Goal: Task Accomplishment & Management: Manage account settings

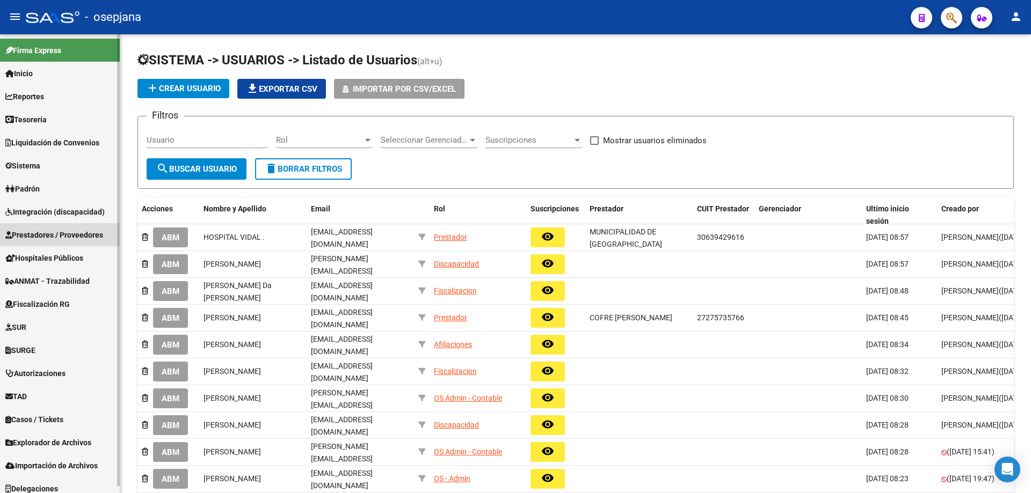
click at [39, 233] on span "Prestadores / Proveedores" at bounding box center [54, 235] width 98 height 12
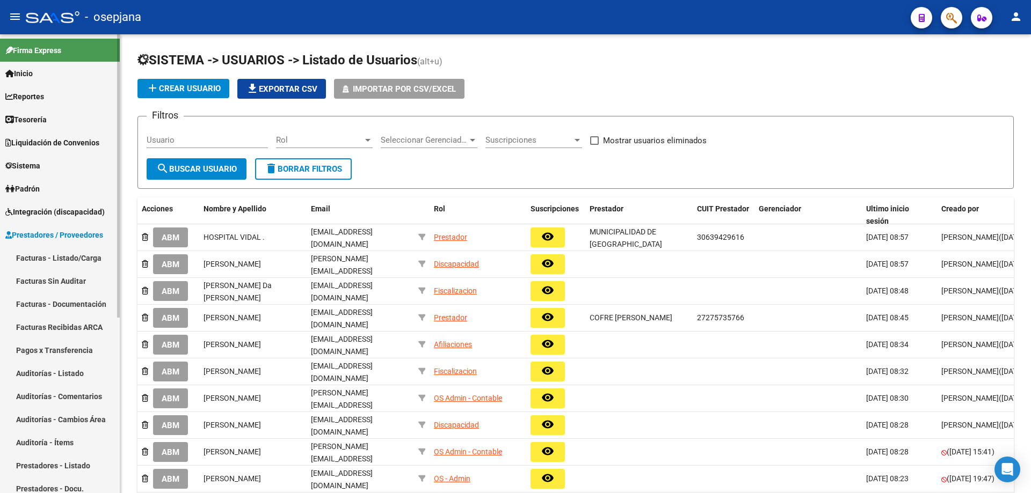
click at [40, 257] on link "Facturas - Listado/Carga" at bounding box center [60, 257] width 120 height 23
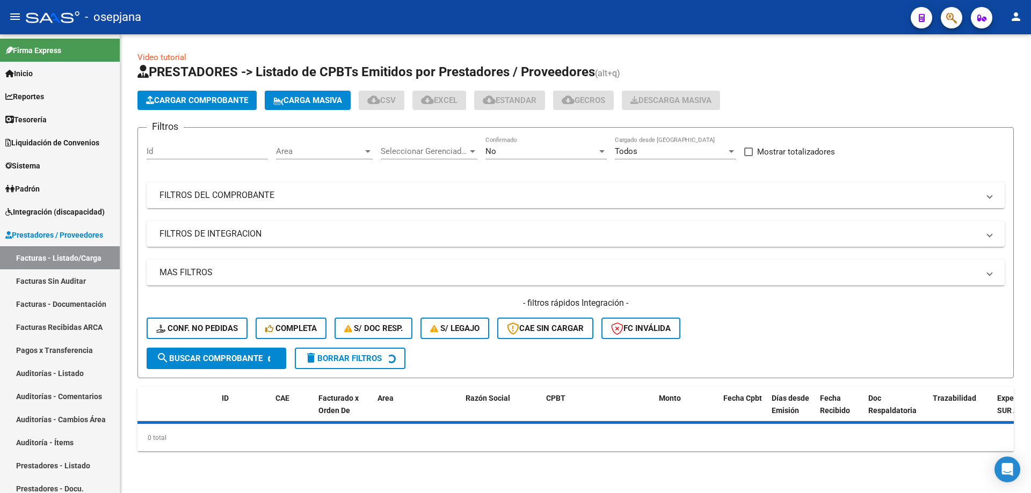
click at [441, 146] on div "Seleccionar Gerenciador Seleccionar Gerenciador" at bounding box center [429, 147] width 97 height 23
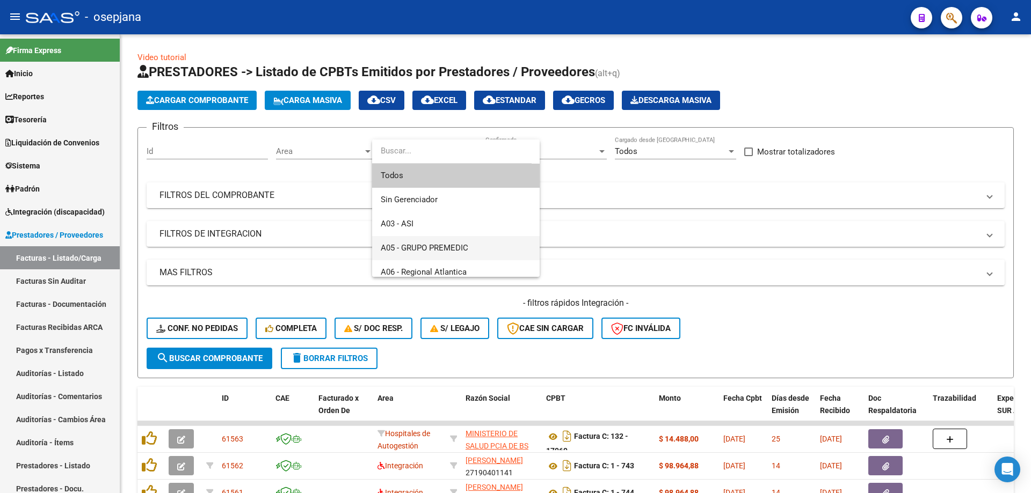
click at [441, 242] on span "A05 - GRUPO PREMEDIC" at bounding box center [456, 248] width 150 height 24
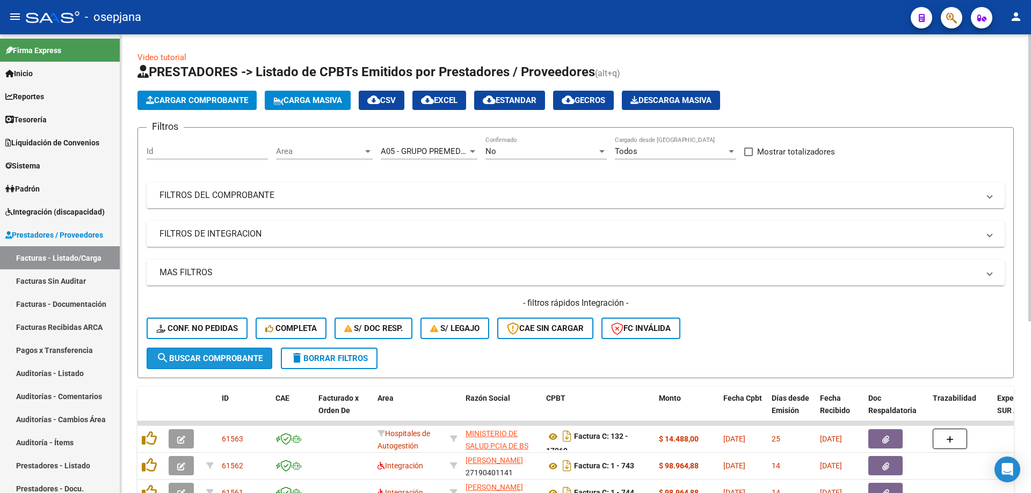
click at [215, 356] on span "search Buscar Comprobante" at bounding box center [209, 359] width 106 height 10
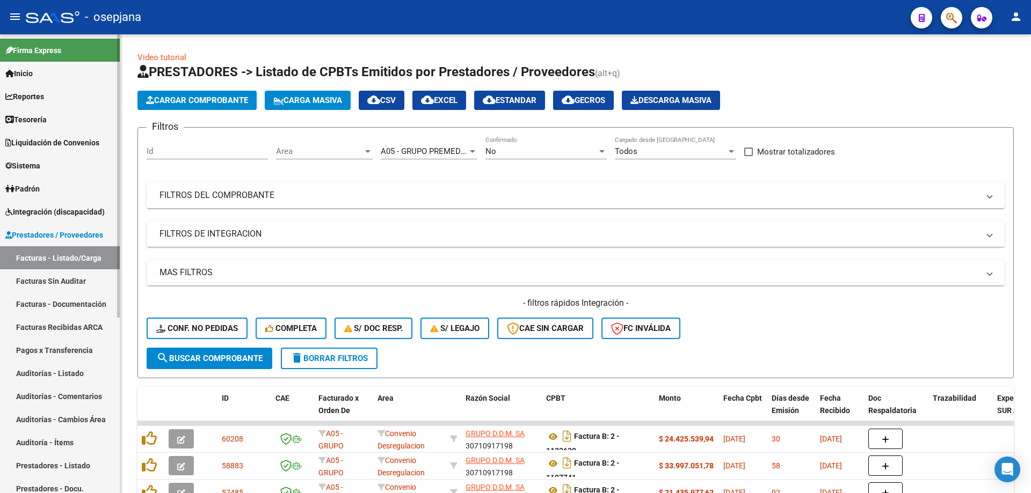
click at [72, 237] on span "Prestadores / Proveedores" at bounding box center [54, 235] width 98 height 12
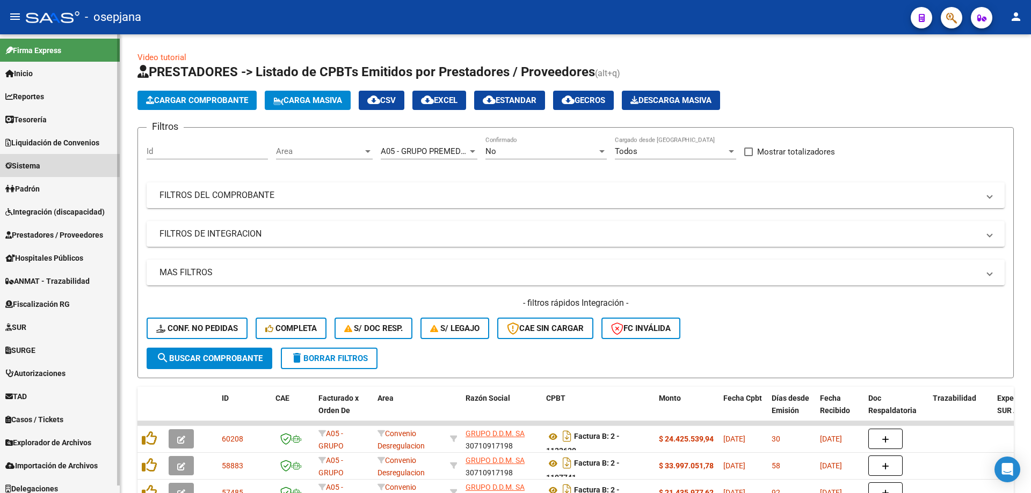
click at [45, 156] on link "Sistema" at bounding box center [60, 165] width 120 height 23
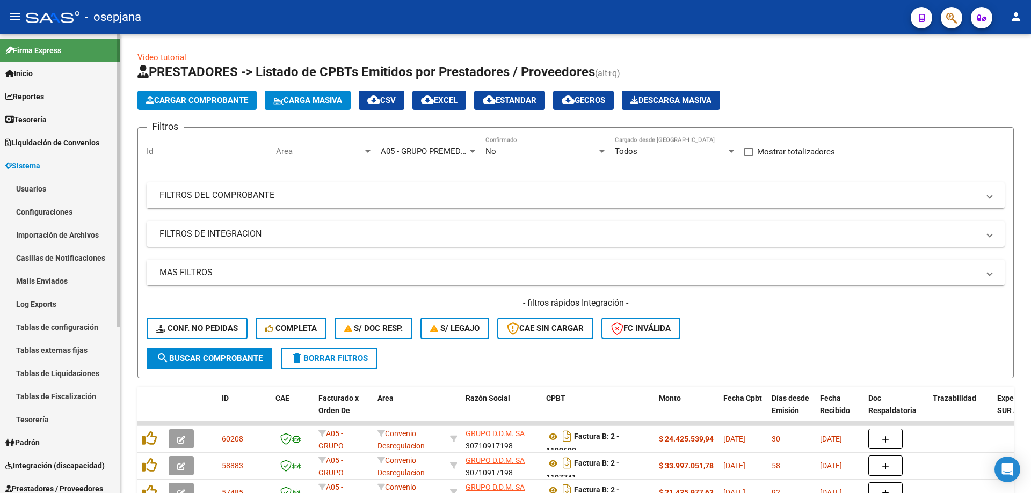
click at [52, 188] on link "Usuarios" at bounding box center [60, 188] width 120 height 23
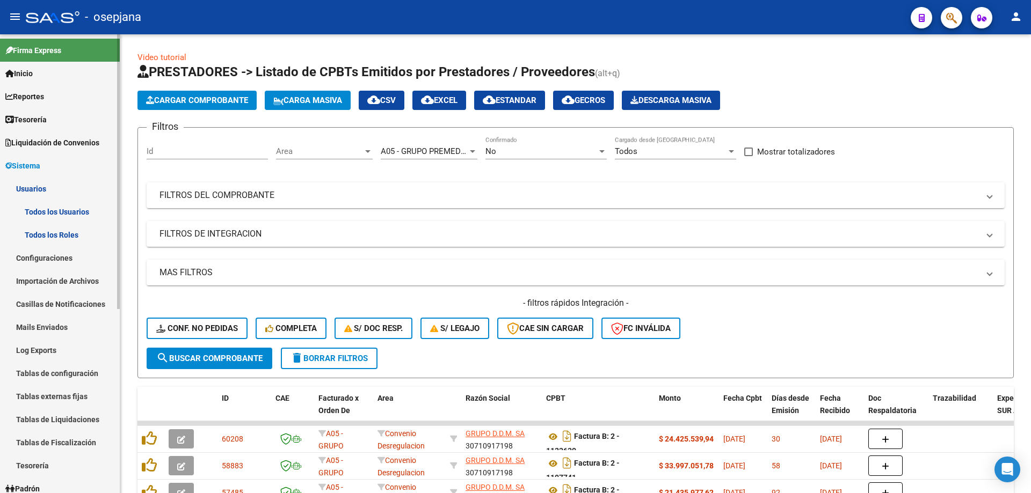
click at [53, 207] on link "Todos los Usuarios" at bounding box center [60, 211] width 120 height 23
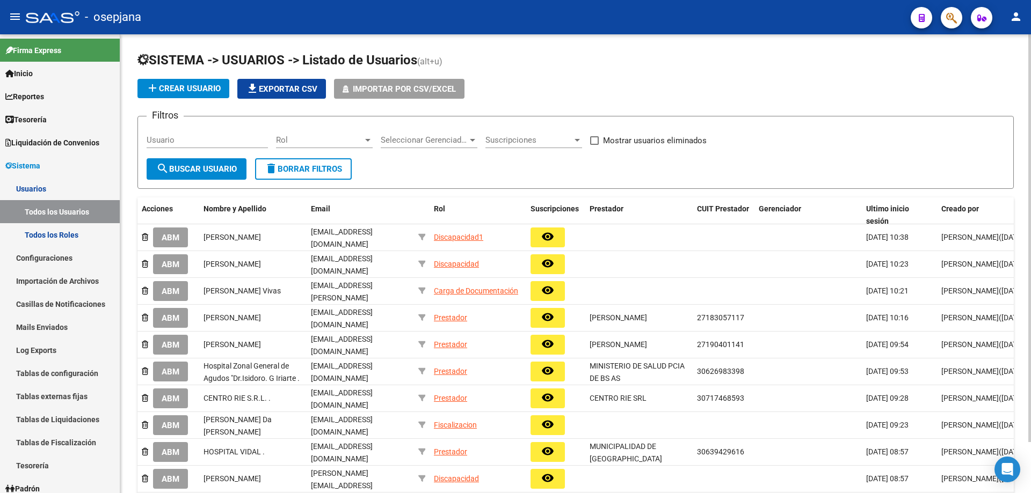
click at [203, 140] on input "Usuario" at bounding box center [207, 140] width 121 height 10
paste input "[EMAIL_ADDRESS][DOMAIN_NAME]"
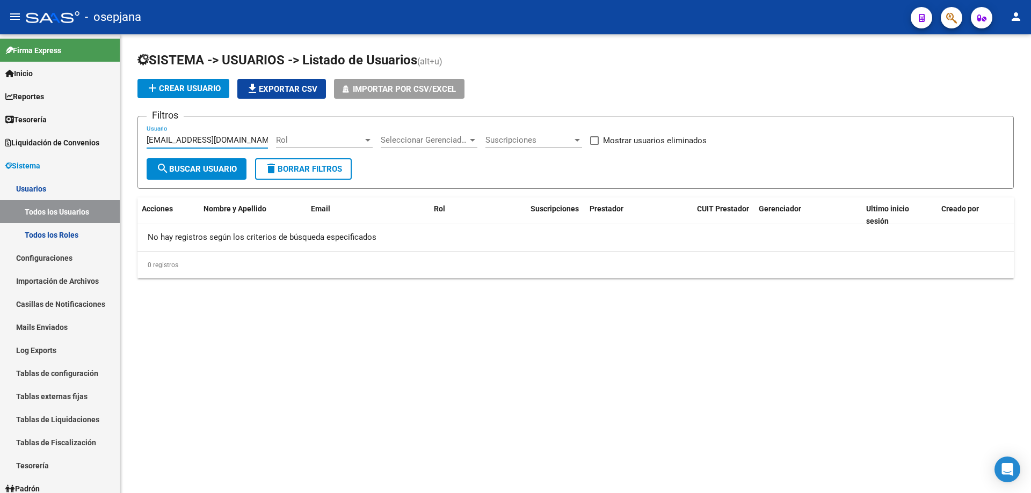
type input "[EMAIL_ADDRESS][DOMAIN_NAME]"
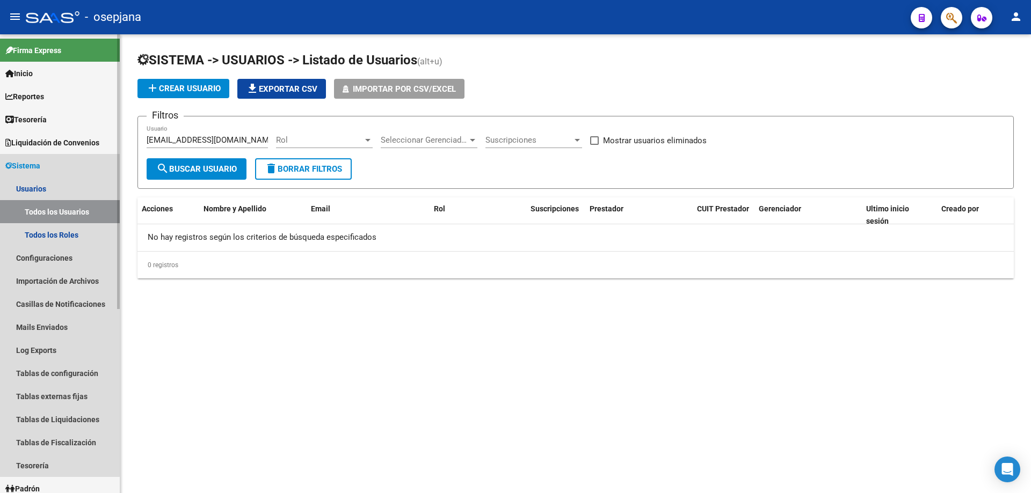
click at [40, 170] on span "Sistema" at bounding box center [22, 166] width 35 height 12
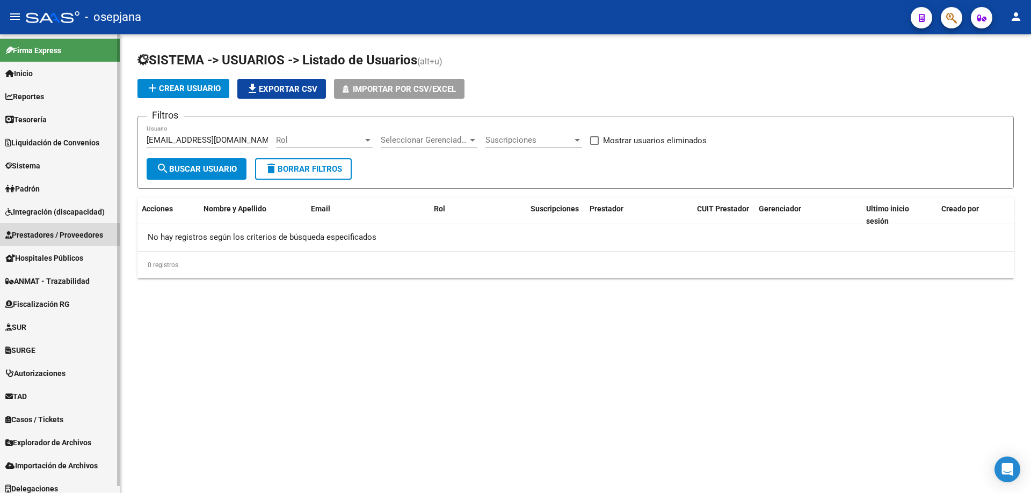
click at [51, 237] on span "Prestadores / Proveedores" at bounding box center [54, 235] width 98 height 12
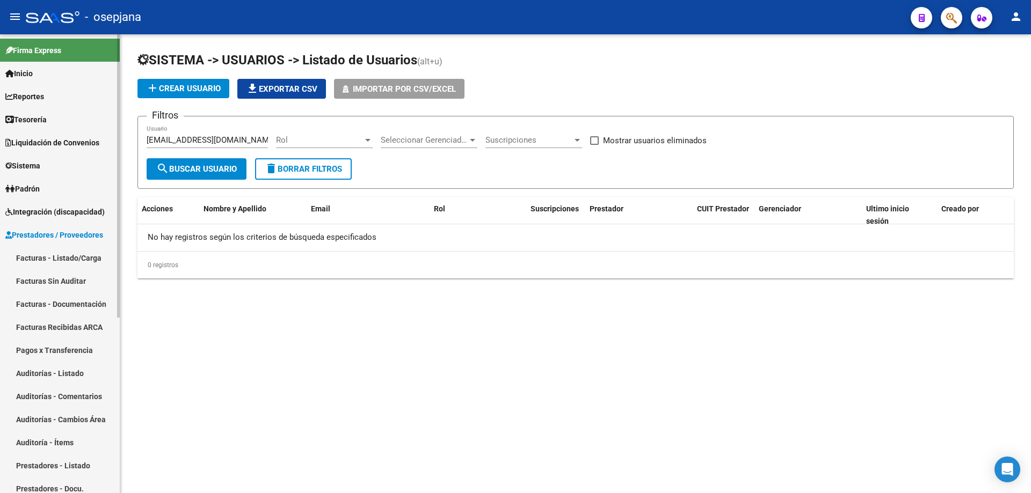
click at [49, 460] on link "Prestadores - Listado" at bounding box center [60, 465] width 120 height 23
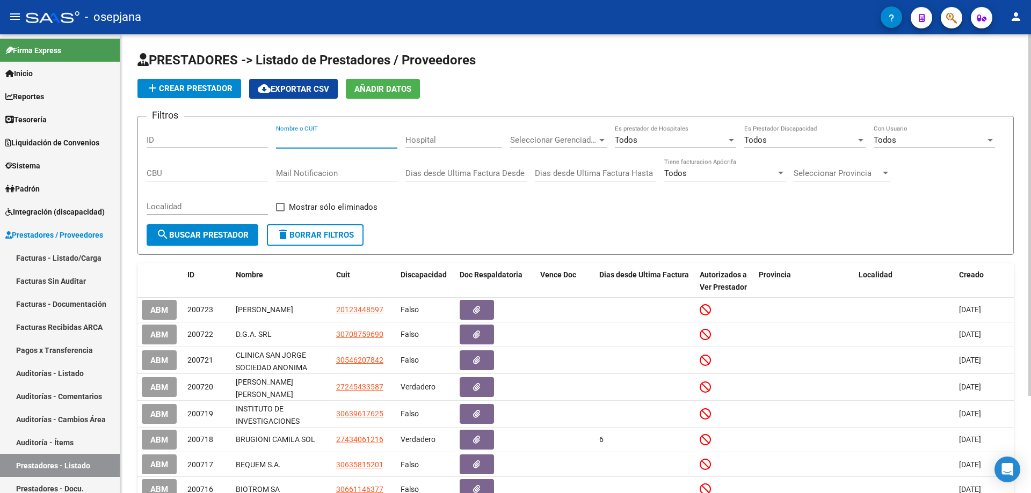
click at [310, 140] on input "Nombre o CUIT" at bounding box center [336, 140] width 121 height 10
paste input "23398478304"
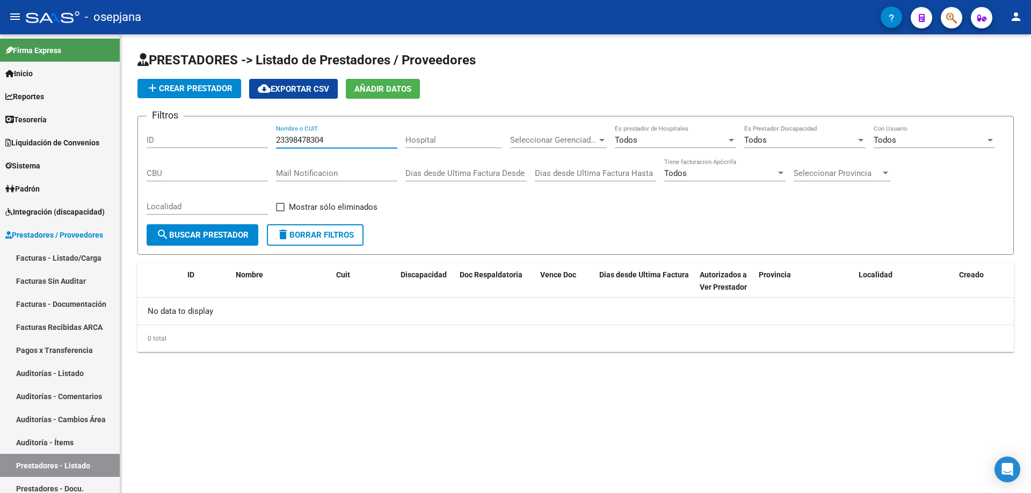
type input "23398478304"
click at [216, 87] on span "add Crear Prestador" at bounding box center [189, 89] width 86 height 10
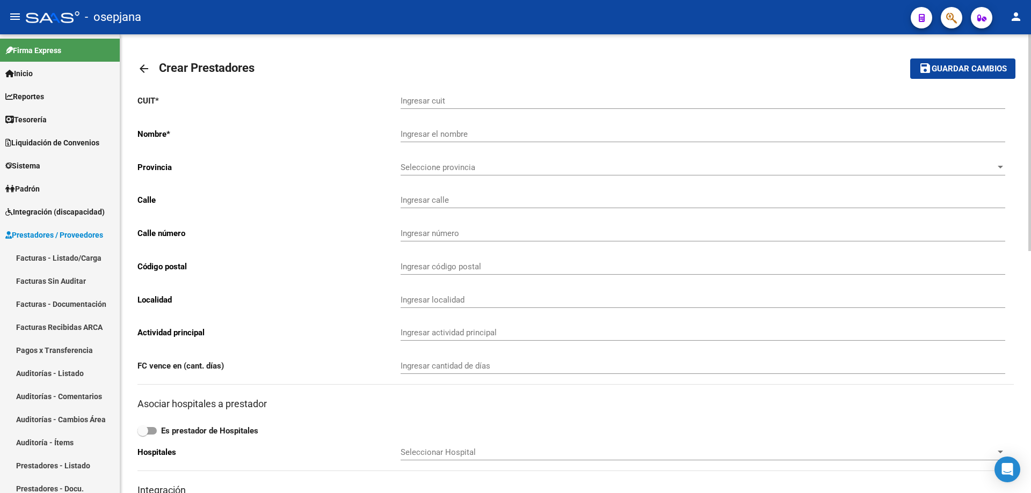
click at [568, 99] on input "Ingresar cuit" at bounding box center [703, 101] width 605 height 10
paste input "23-39847830-4"
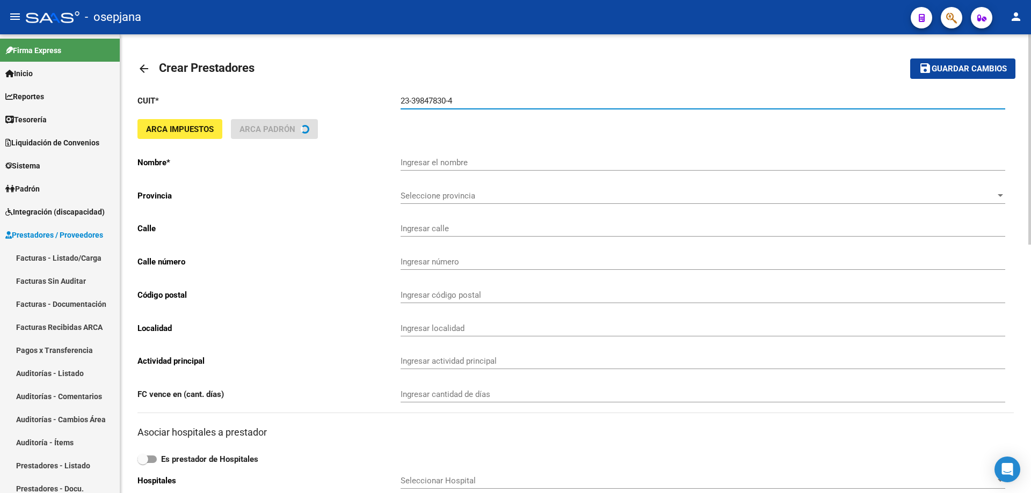
type input "23-39847830-4"
click at [910, 59] on button "save Guardar cambios" at bounding box center [962, 69] width 105 height 20
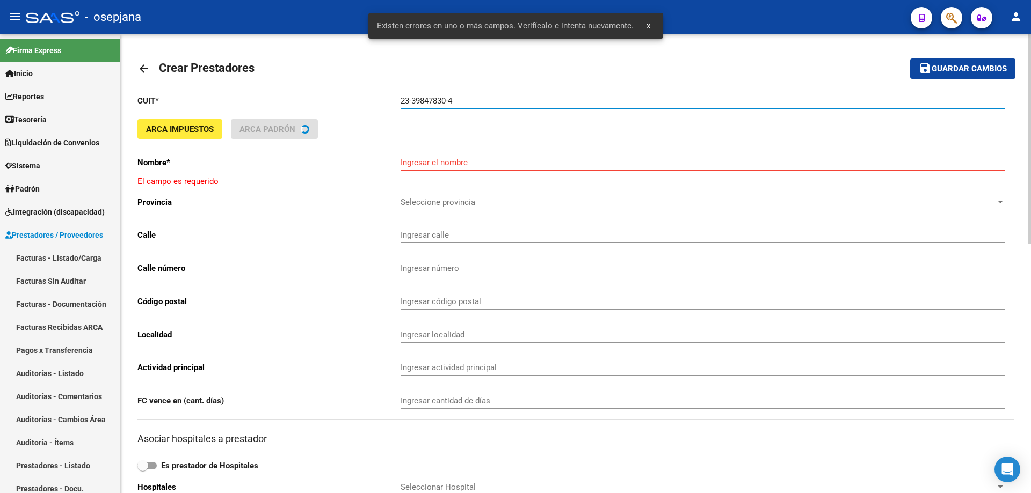
type input "[PERSON_NAME]"
type input "EL TRÉBOL 631"
type input "631"
type input "6700"
type input "LUJAN"
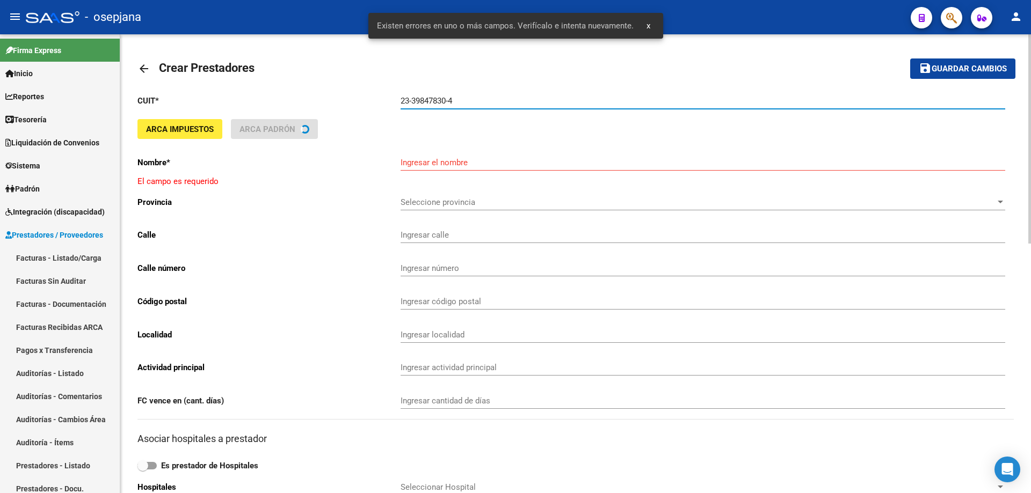
type input "869090"
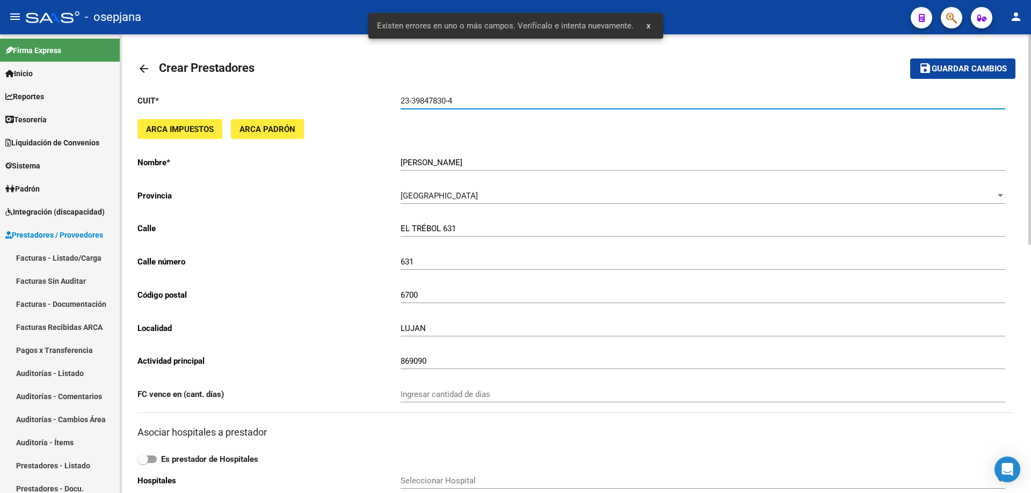
scroll to position [215, 0]
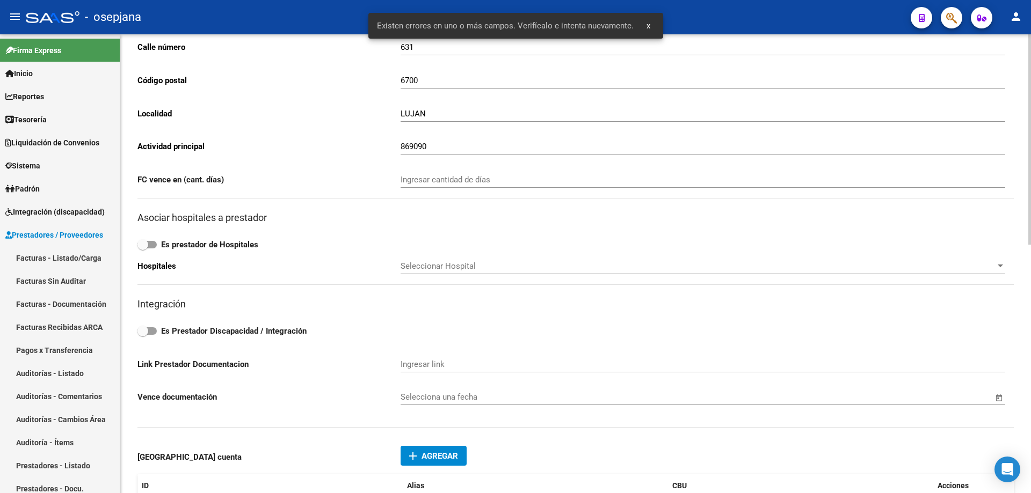
click at [215, 326] on strong "Es Prestador Discapacidad / Integración" at bounding box center [234, 331] width 146 height 10
click at [143, 335] on input "Es Prestador Discapacidad / Integración" at bounding box center [142, 335] width 1 height 1
checkbox input "true"
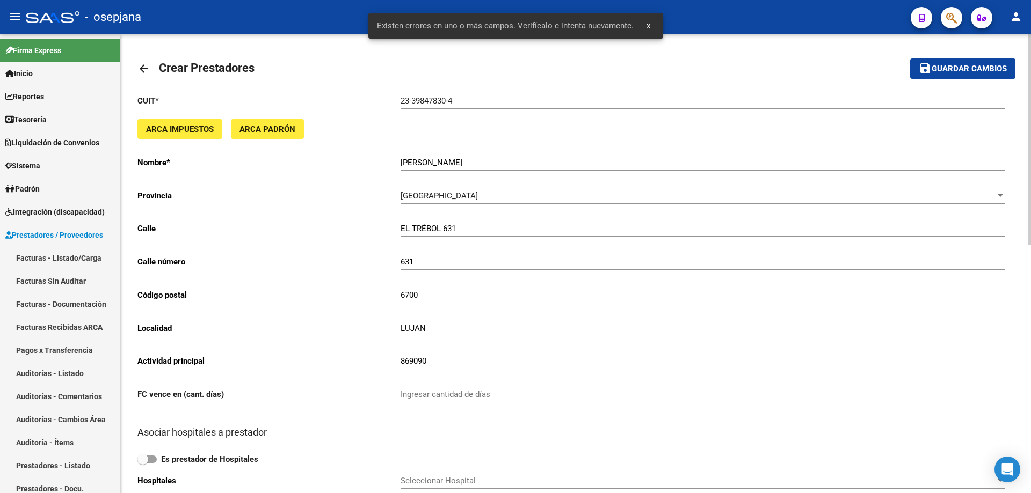
click at [956, 69] on span "Guardar cambios" at bounding box center [969, 69] width 75 height 10
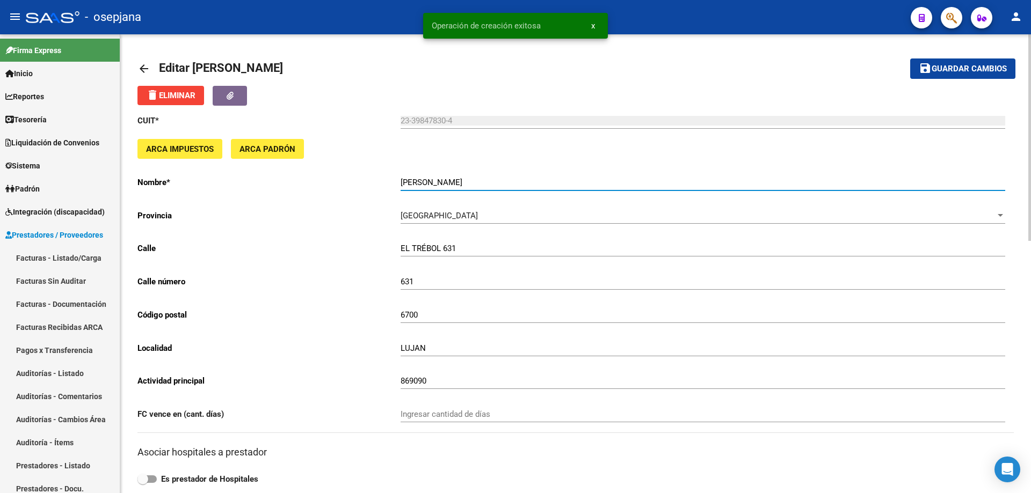
drag, startPoint x: 400, startPoint y: 181, endPoint x: 481, endPoint y: 181, distance: 81.1
click at [481, 181] on input "[PERSON_NAME]" at bounding box center [703, 183] width 605 height 10
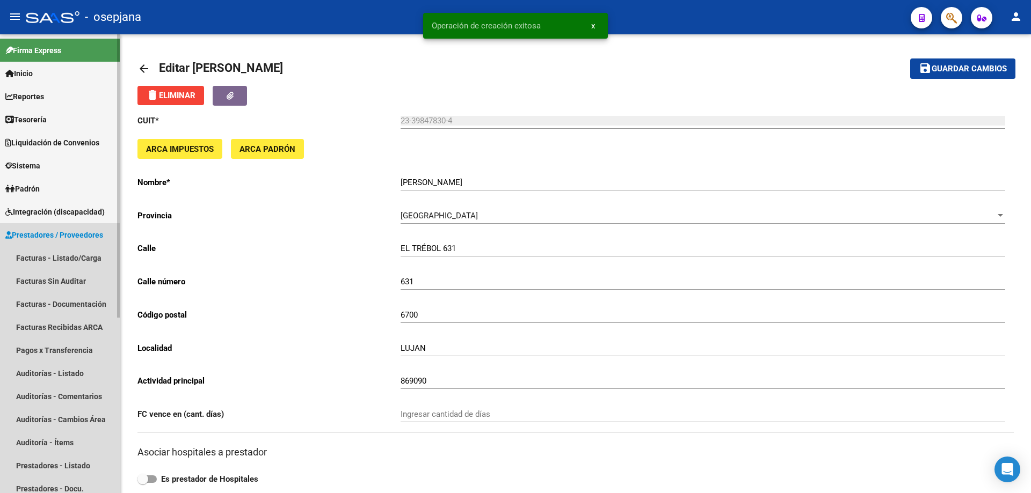
click at [53, 228] on link "Prestadores / Proveedores" at bounding box center [60, 234] width 120 height 23
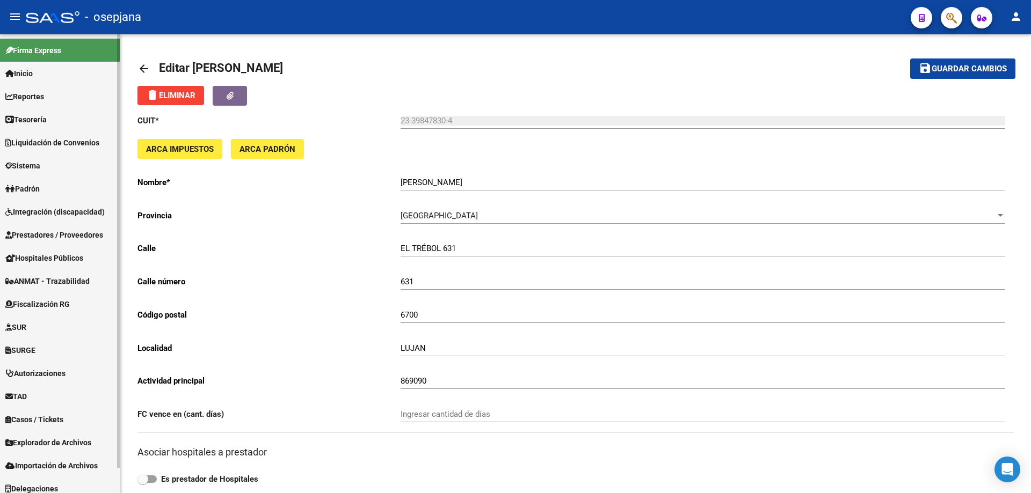
click at [34, 159] on link "Sistema" at bounding box center [60, 165] width 120 height 23
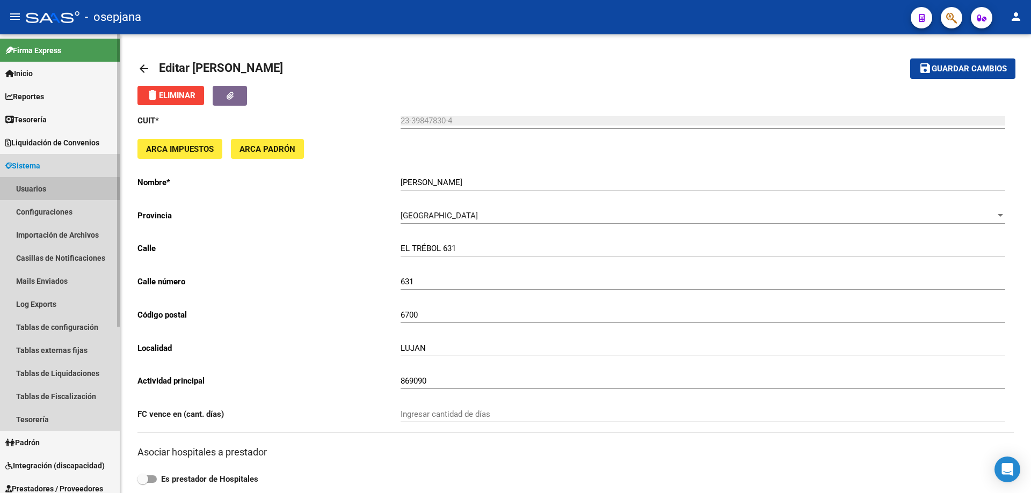
click at [41, 190] on link "Usuarios" at bounding box center [60, 188] width 120 height 23
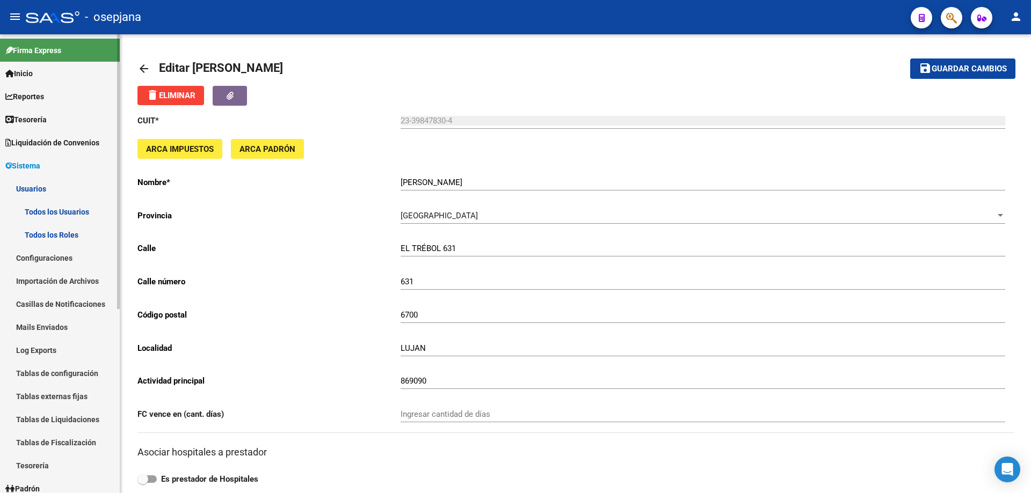
click at [65, 208] on link "Todos los Usuarios" at bounding box center [60, 211] width 120 height 23
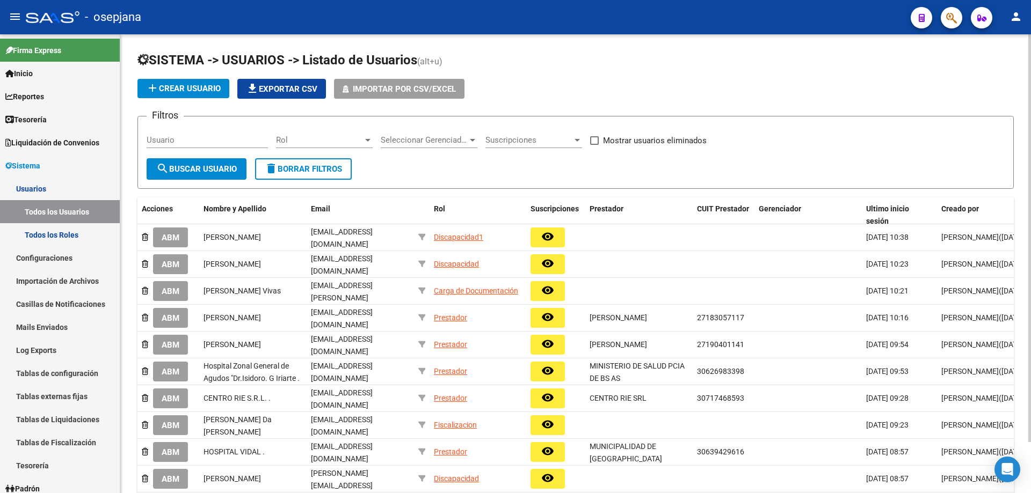
click at [205, 86] on span "add Crear Usuario" at bounding box center [183, 89] width 75 height 10
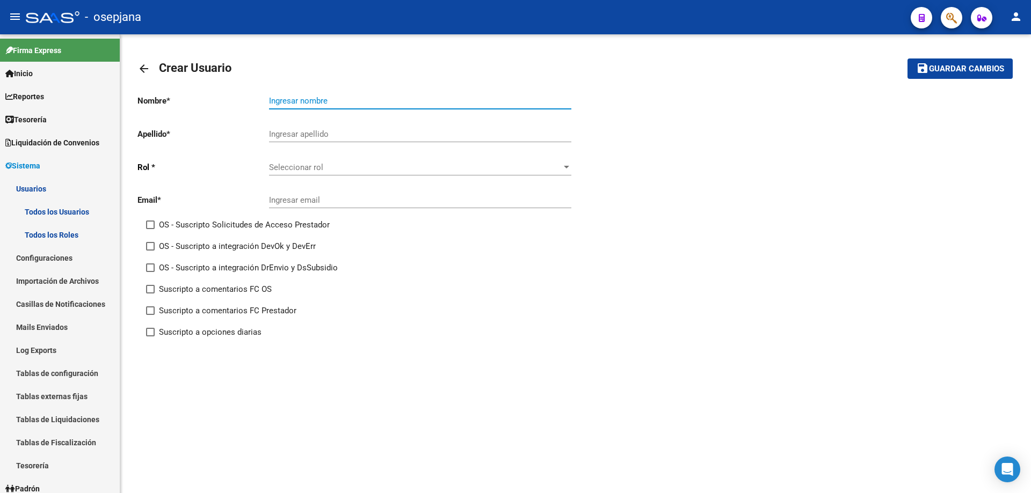
click at [316, 103] on input "Ingresar nombre" at bounding box center [420, 101] width 302 height 10
paste input "[PERSON_NAME]"
drag, startPoint x: 314, startPoint y: 98, endPoint x: 257, endPoint y: 101, distance: 57.0
click at [257, 101] on app-form-text-field "Nombre * [PERSON_NAME] Ingresar nombre" at bounding box center [354, 101] width 434 height 10
type input "SILVINA"
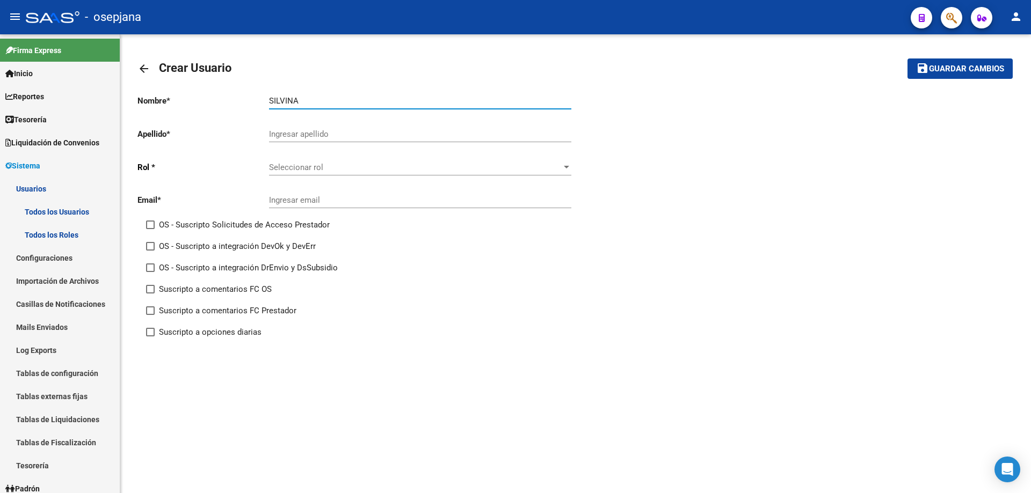
drag, startPoint x: 293, startPoint y: 132, endPoint x: 304, endPoint y: 142, distance: 15.3
click at [293, 132] on input "Ingresar apellido" at bounding box center [420, 134] width 302 height 10
paste input "ITHURRART"
type input "ITHURRART"
click at [323, 168] on span "Seleccionar rol" at bounding box center [415, 168] width 293 height 10
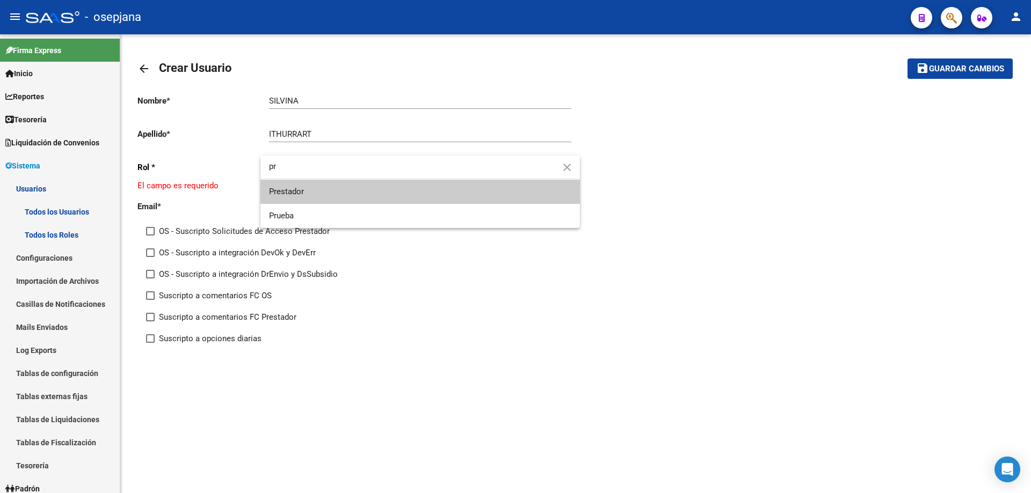
type input "pr"
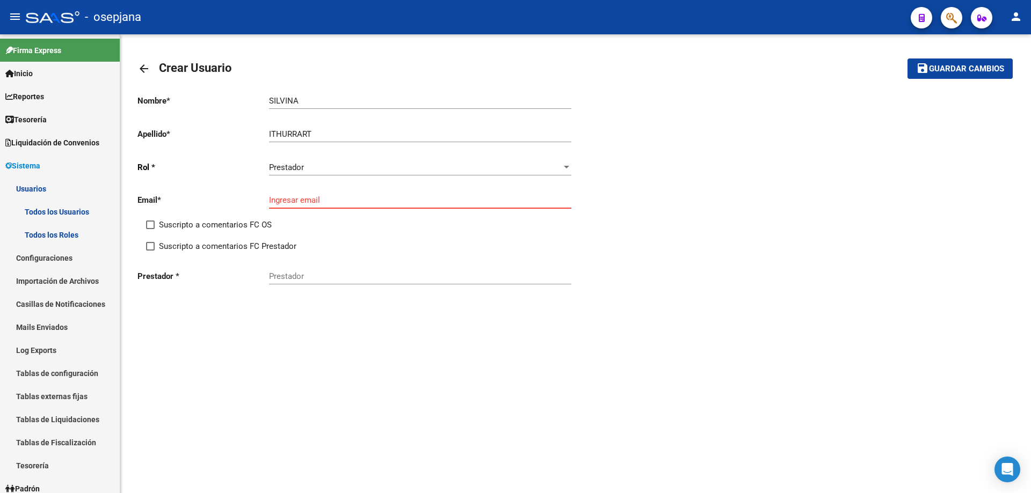
paste input "[EMAIL_ADDRESS][DOMAIN_NAME]"
type input "[EMAIL_ADDRESS][DOMAIN_NAME]"
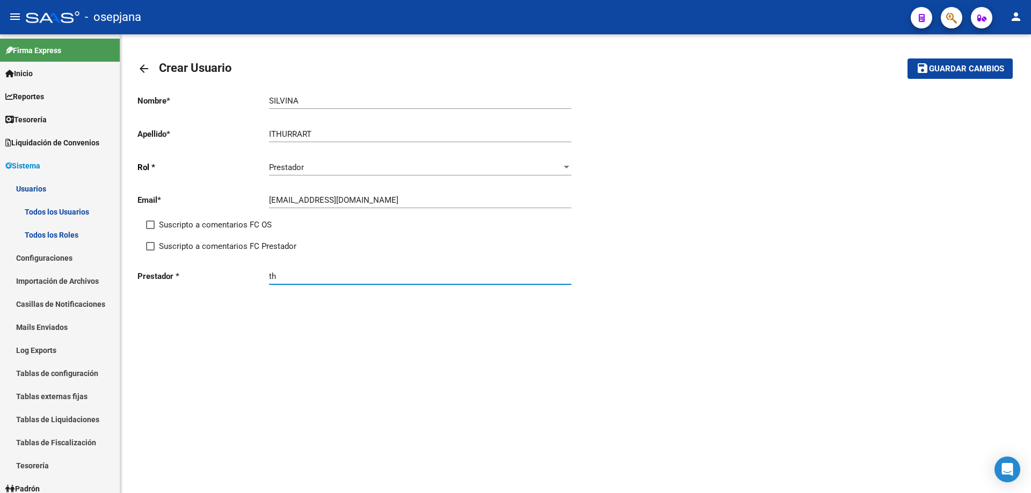
type input "t"
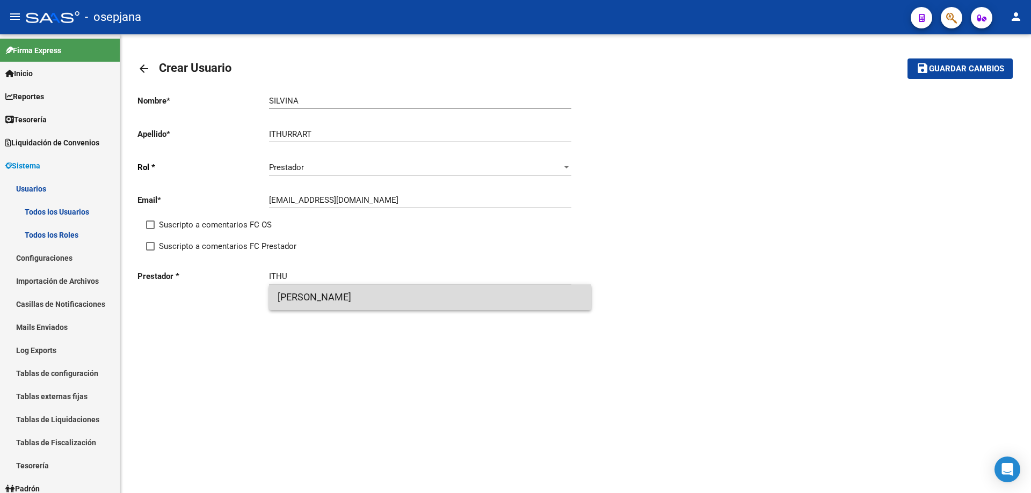
click at [340, 296] on span "[PERSON_NAME]" at bounding box center [430, 298] width 305 height 26
type input "[PERSON_NAME]"
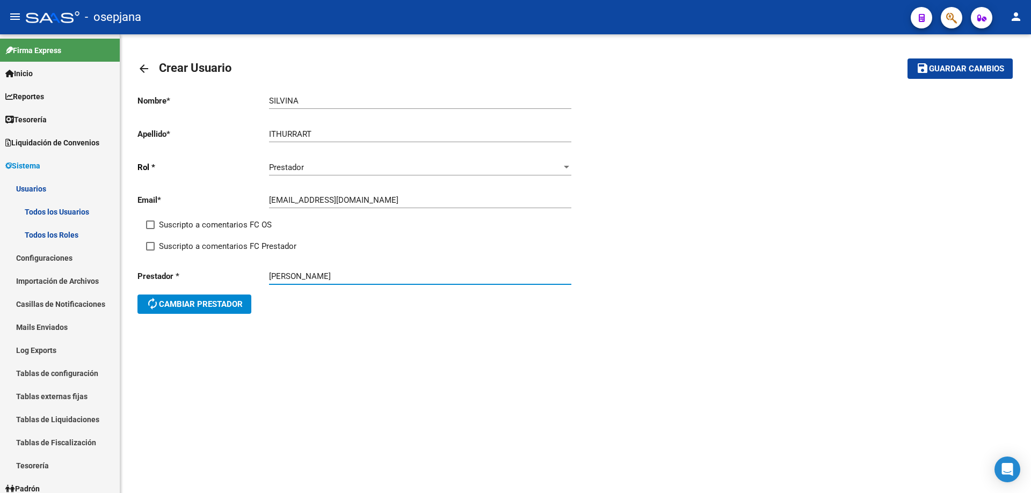
click at [952, 63] on span "save Guardar cambios" at bounding box center [960, 68] width 88 height 10
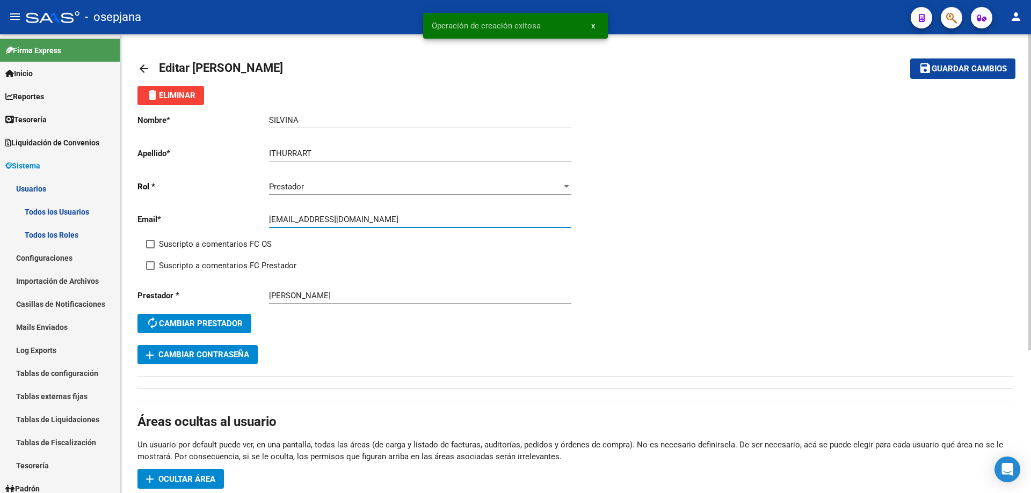
drag, startPoint x: 271, startPoint y: 221, endPoint x: 314, endPoint y: 219, distance: 43.5
click at [314, 219] on input "[EMAIL_ADDRESS][DOMAIN_NAME]" at bounding box center [420, 220] width 302 height 10
click at [236, 362] on button "add Cambiar Contraseña" at bounding box center [197, 354] width 120 height 19
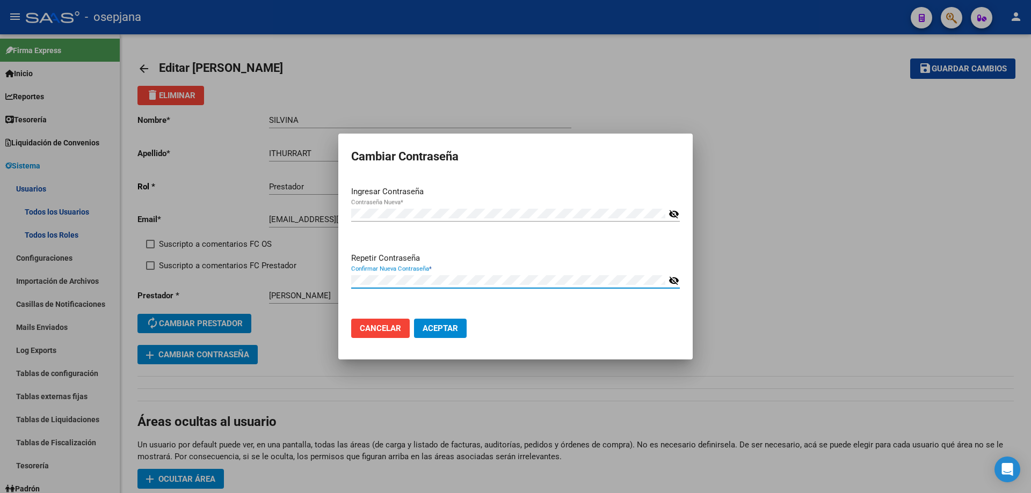
click at [414, 319] on button "Aceptar" at bounding box center [440, 328] width 53 height 19
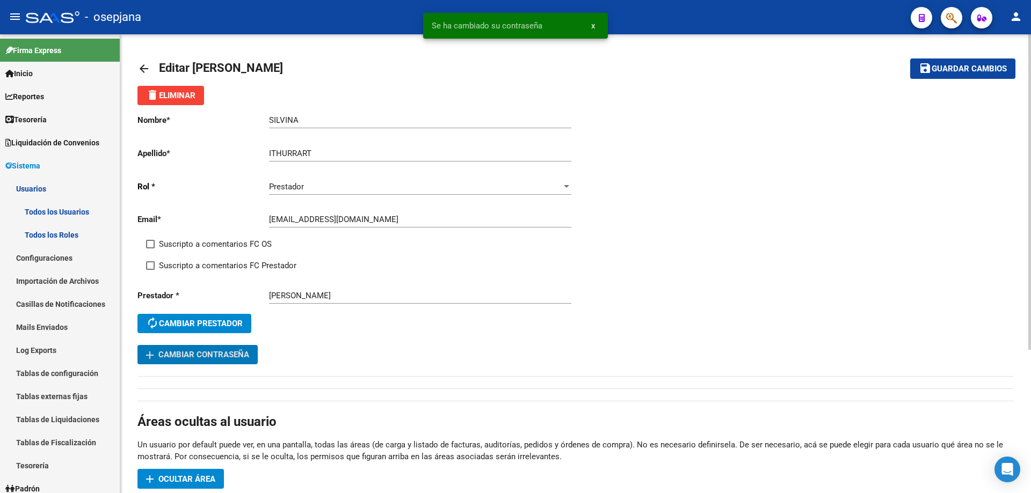
click at [194, 477] on span "Ocultar área" at bounding box center [186, 480] width 57 height 10
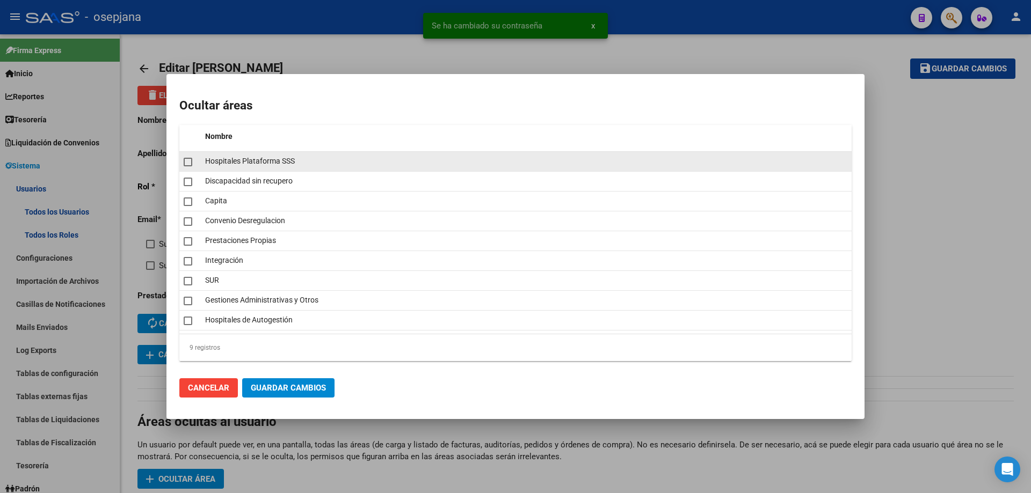
click at [191, 165] on span at bounding box center [188, 162] width 9 height 9
checkbox input "true"
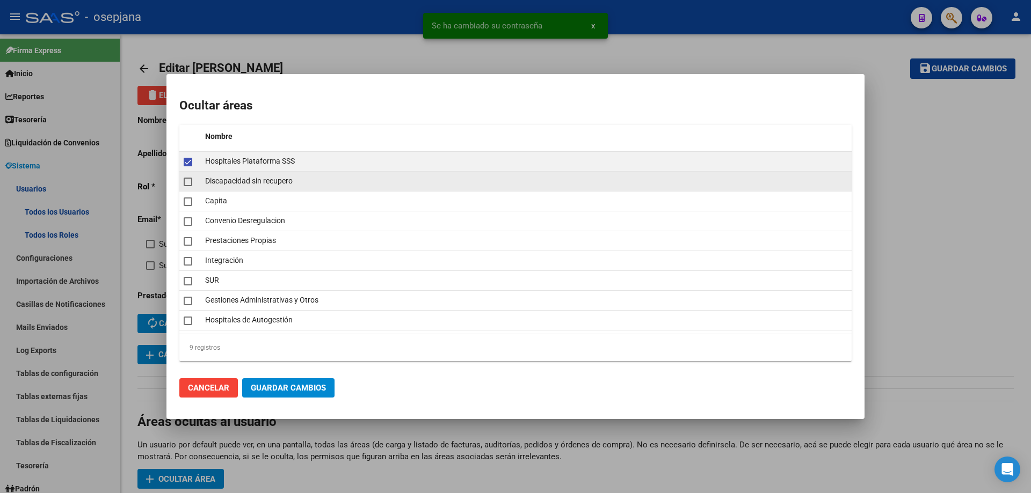
click at [191, 182] on span at bounding box center [188, 182] width 9 height 9
checkbox input "true"
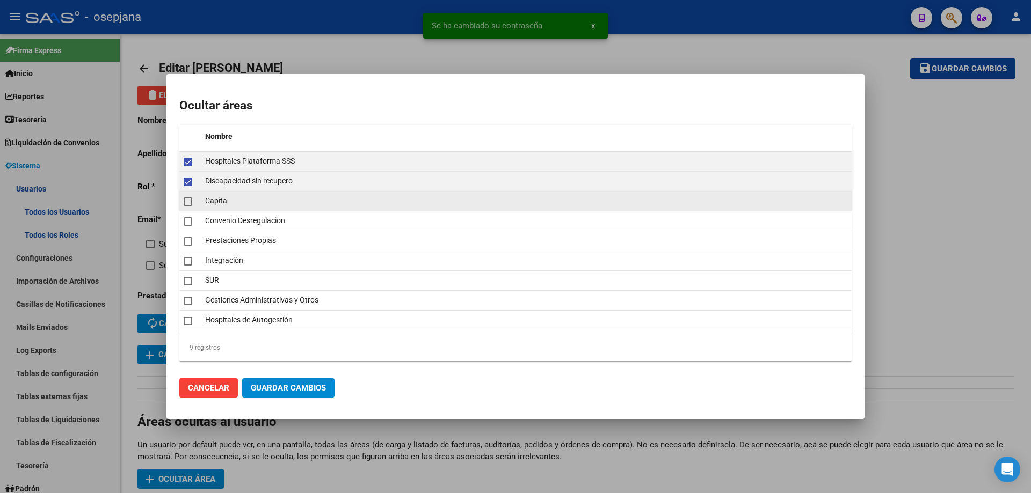
click at [191, 201] on span at bounding box center [188, 202] width 9 height 9
checkbox input "true"
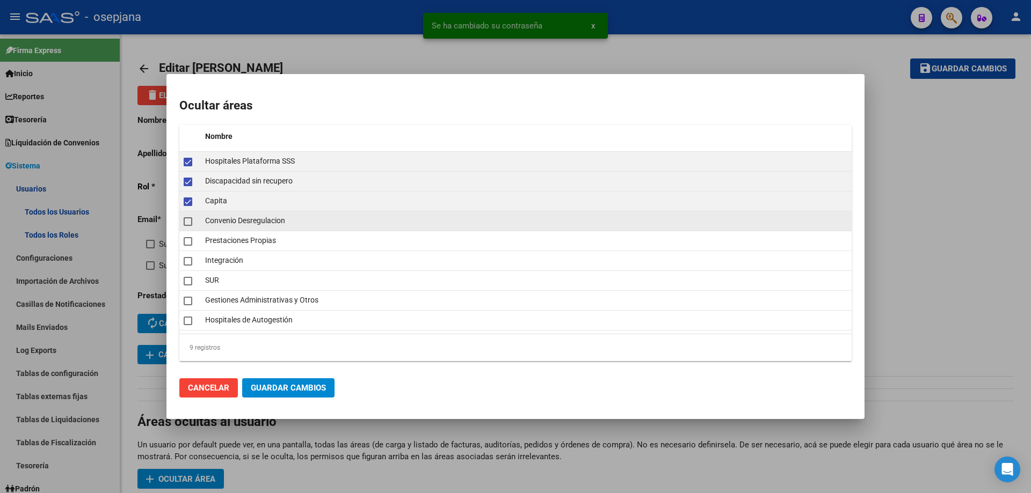
drag, startPoint x: 189, startPoint y: 220, endPoint x: 189, endPoint y: 238, distance: 18.3
click at [189, 221] on span at bounding box center [188, 221] width 9 height 9
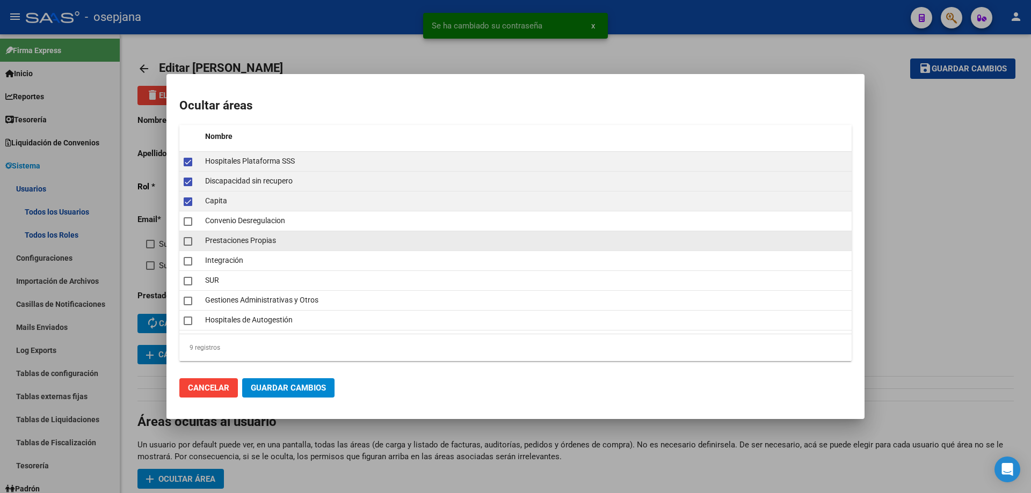
checkbox input "true"
click at [189, 241] on span at bounding box center [188, 241] width 9 height 9
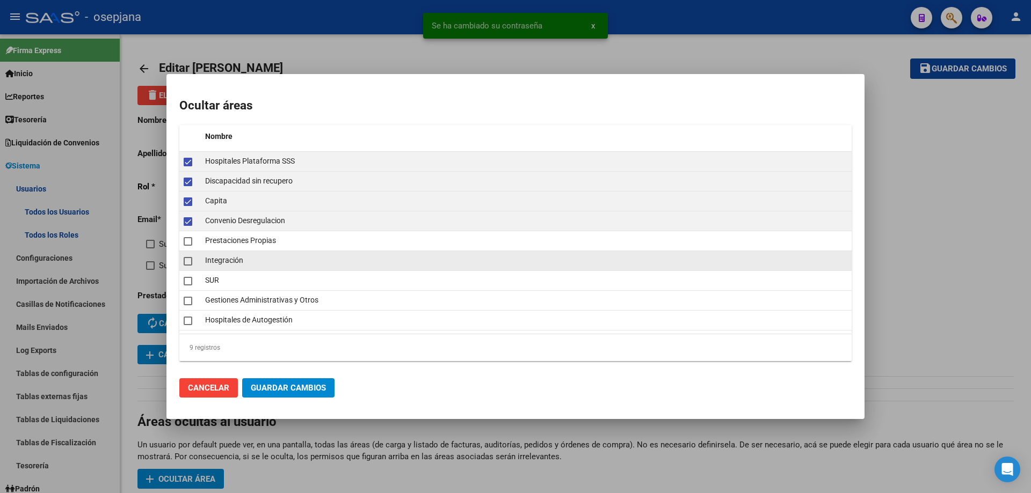
checkbox input "true"
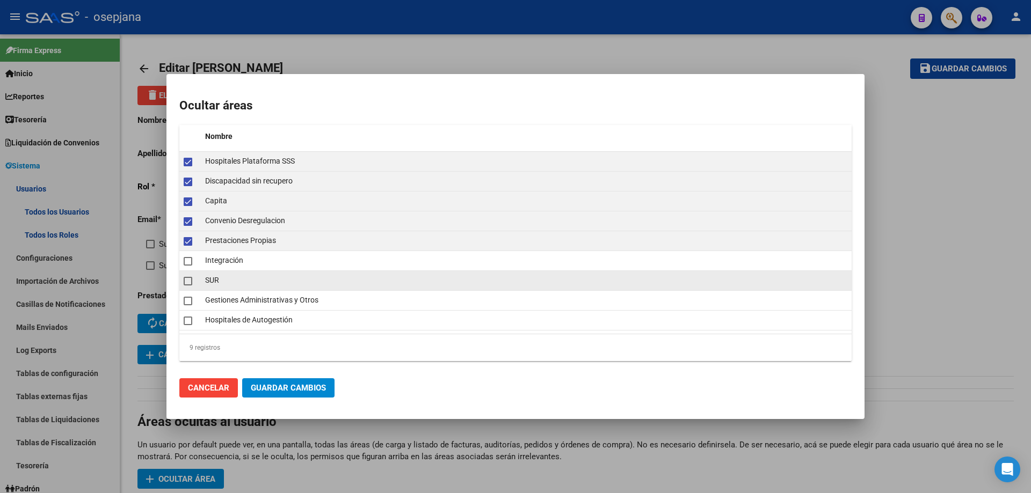
click at [188, 280] on span at bounding box center [188, 281] width 9 height 9
checkbox input "true"
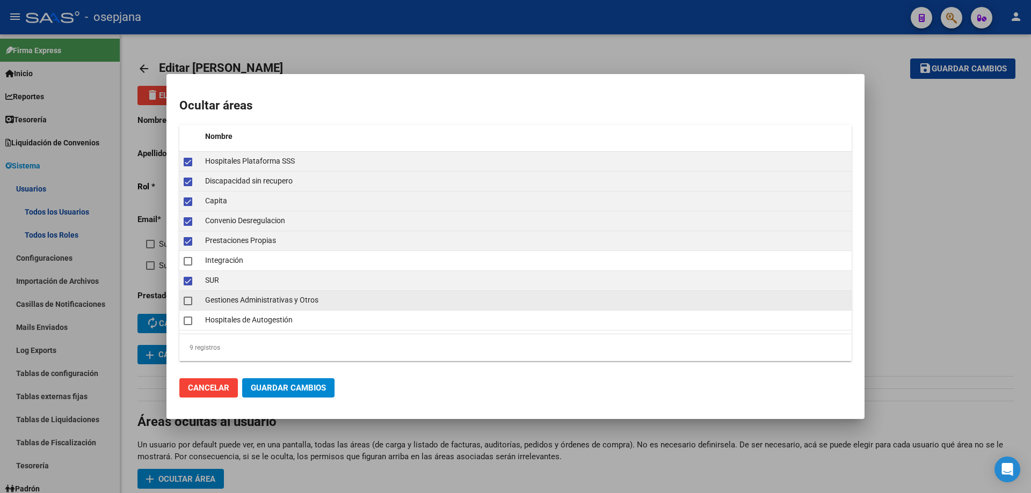
click at [187, 297] on span at bounding box center [188, 301] width 9 height 9
checkbox input "true"
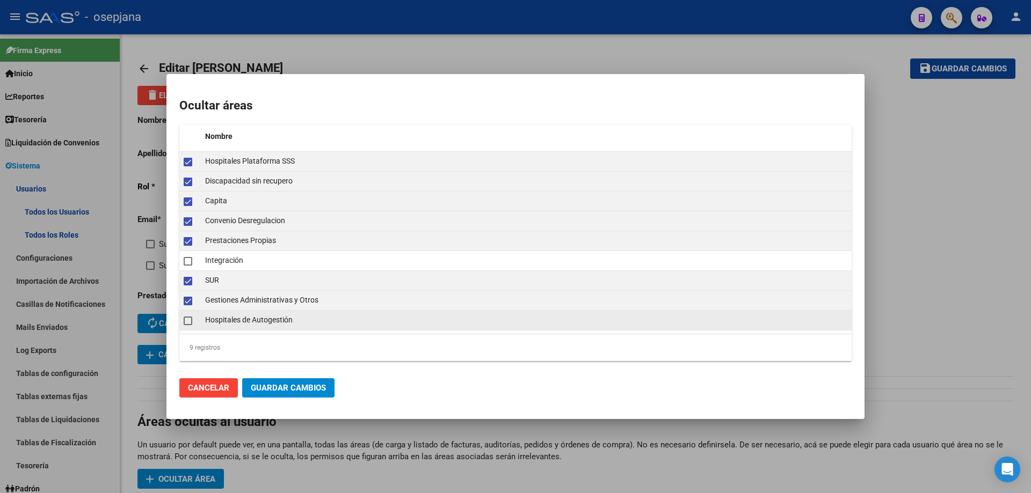
click at [186, 319] on span at bounding box center [188, 321] width 9 height 9
checkbox input "true"
click at [276, 391] on span "Guardar Cambios" at bounding box center [288, 388] width 75 height 10
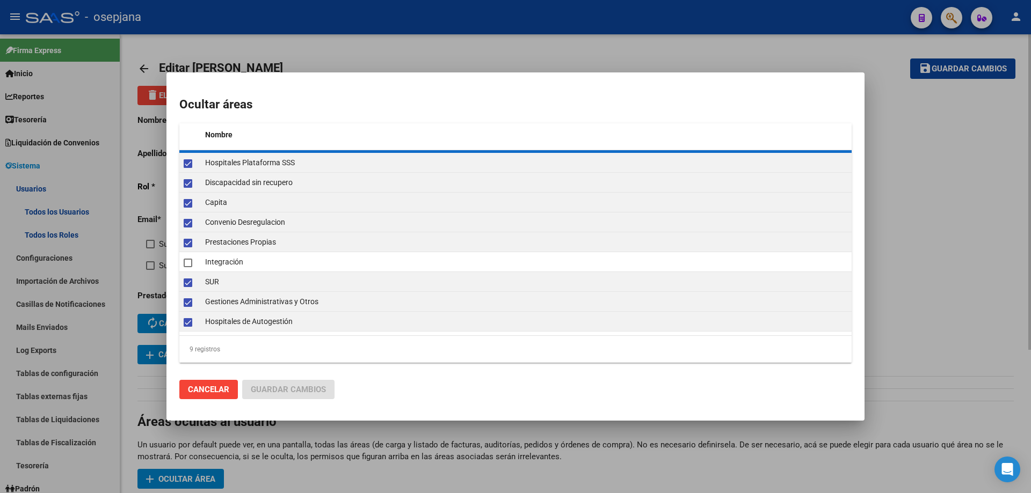
checkbox input "false"
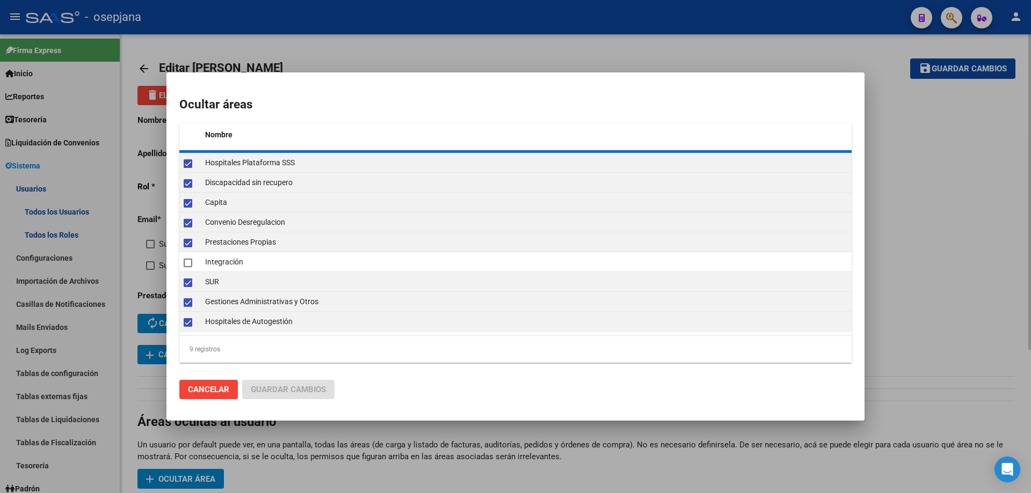
checkbox input "false"
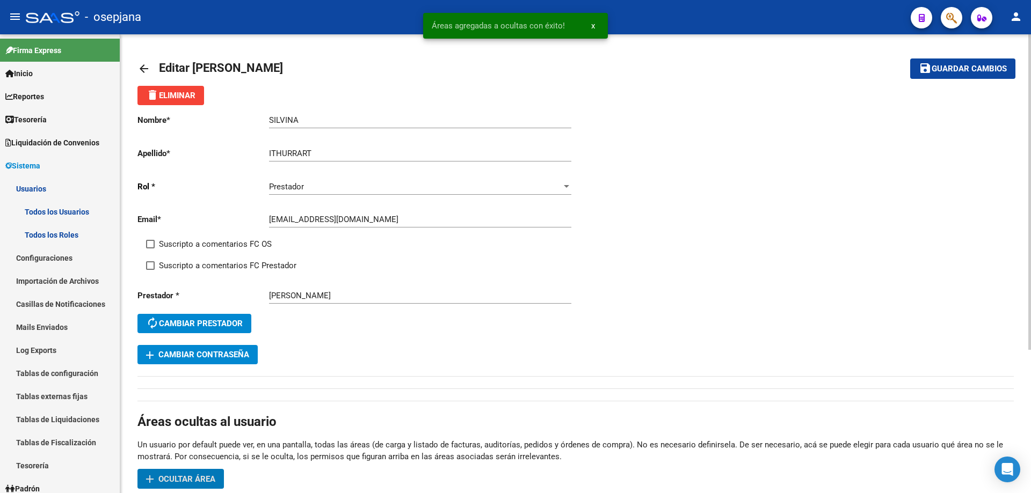
click at [952, 66] on span "Guardar cambios" at bounding box center [969, 69] width 75 height 10
click at [918, 70] on button "save Guardar cambios" at bounding box center [962, 69] width 105 height 20
click at [147, 65] on mat-icon "arrow_back" at bounding box center [143, 68] width 13 height 13
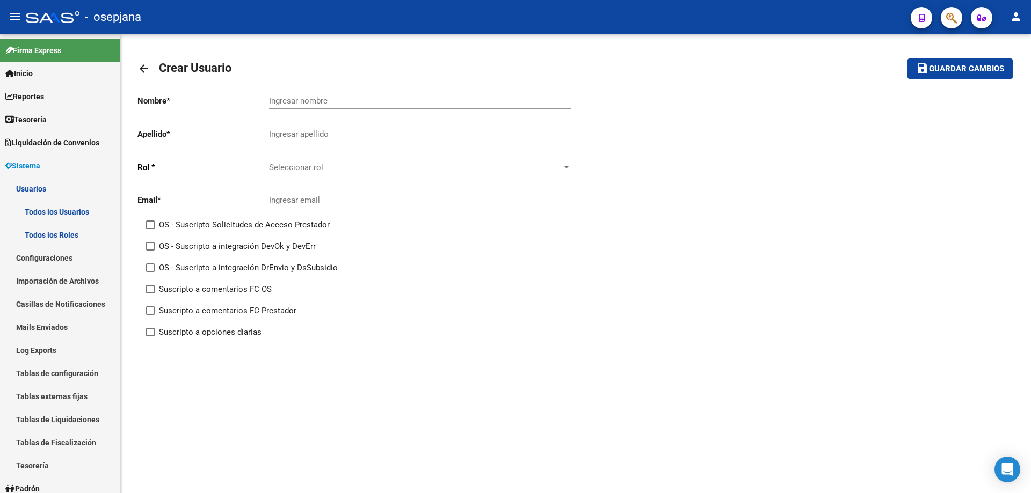
click at [147, 61] on link "arrow_back" at bounding box center [147, 68] width 21 height 25
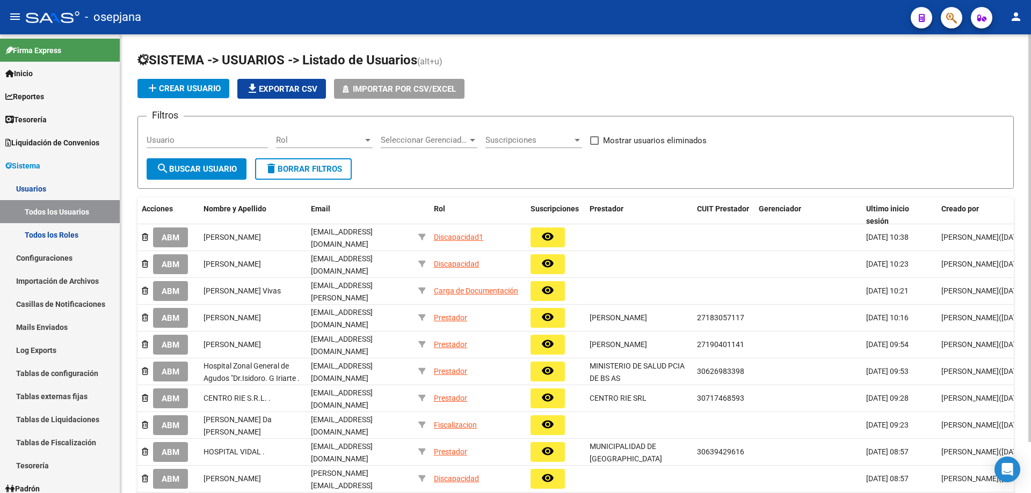
click at [224, 137] on input "Usuario" at bounding box center [207, 140] width 121 height 10
paste input "[EMAIL_ADDRESS][DOMAIN_NAME]"
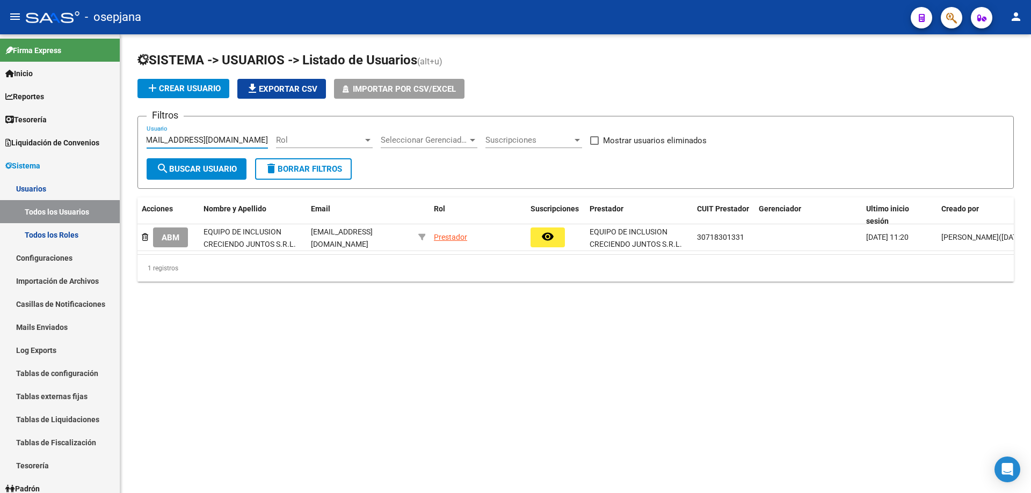
type input "[EMAIL_ADDRESS][DOMAIN_NAME]"
click at [37, 161] on span "Sistema" at bounding box center [22, 166] width 35 height 12
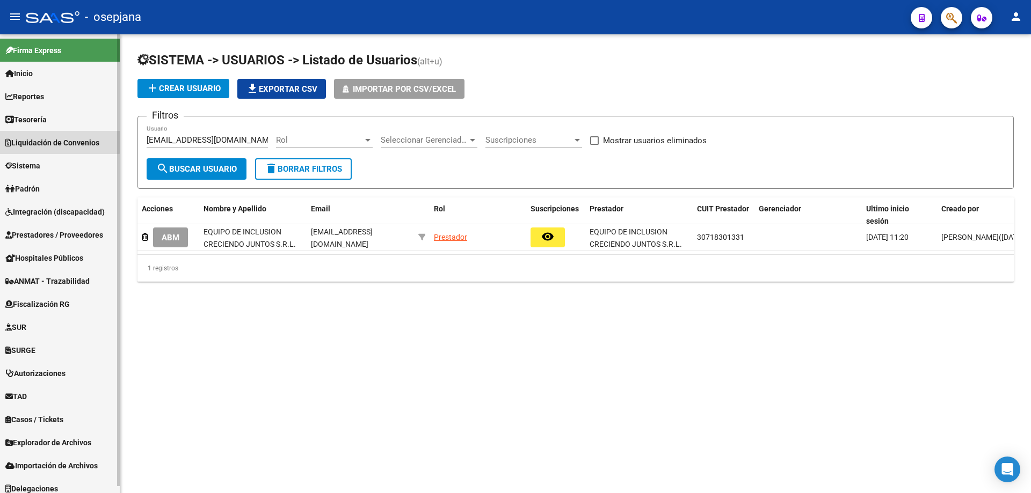
click at [50, 141] on span "Liquidación de Convenios" at bounding box center [52, 143] width 94 height 12
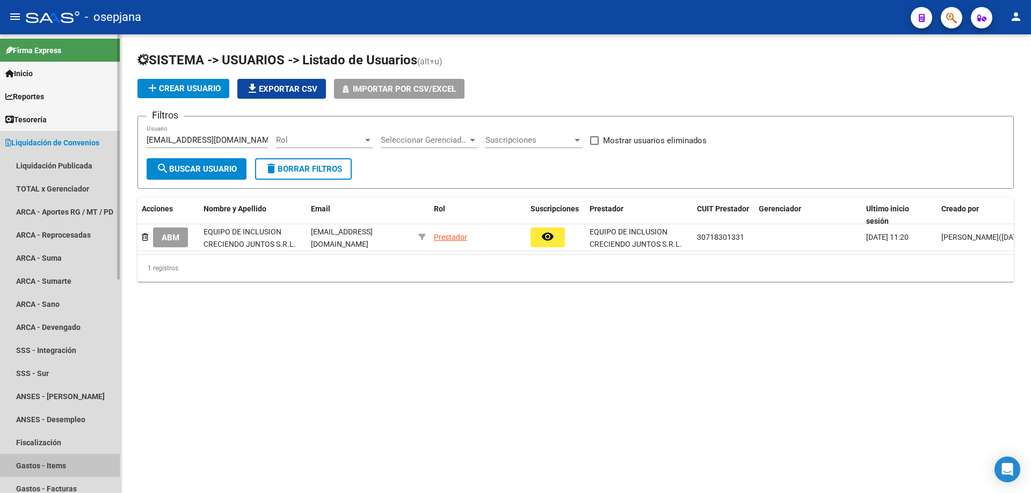
click at [63, 458] on link "Gastos - Items" at bounding box center [60, 465] width 120 height 23
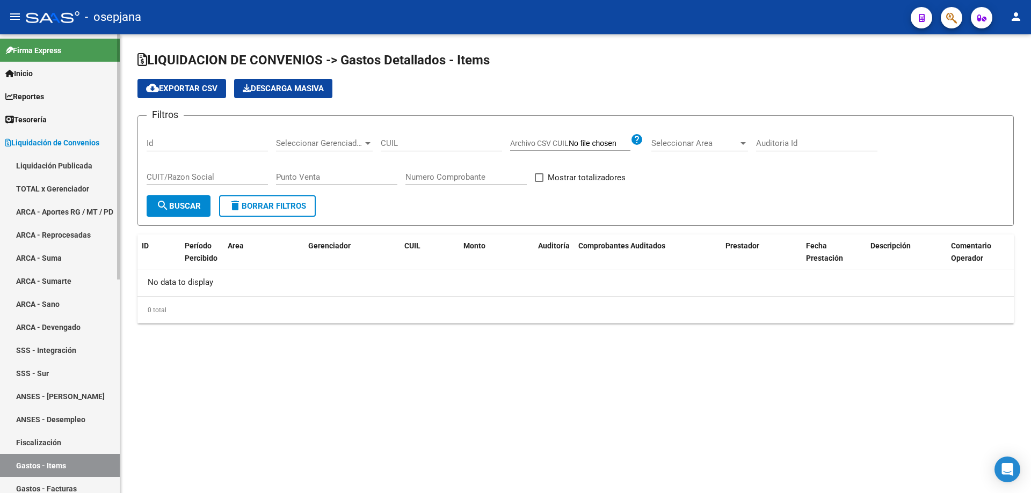
scroll to position [107, 0]
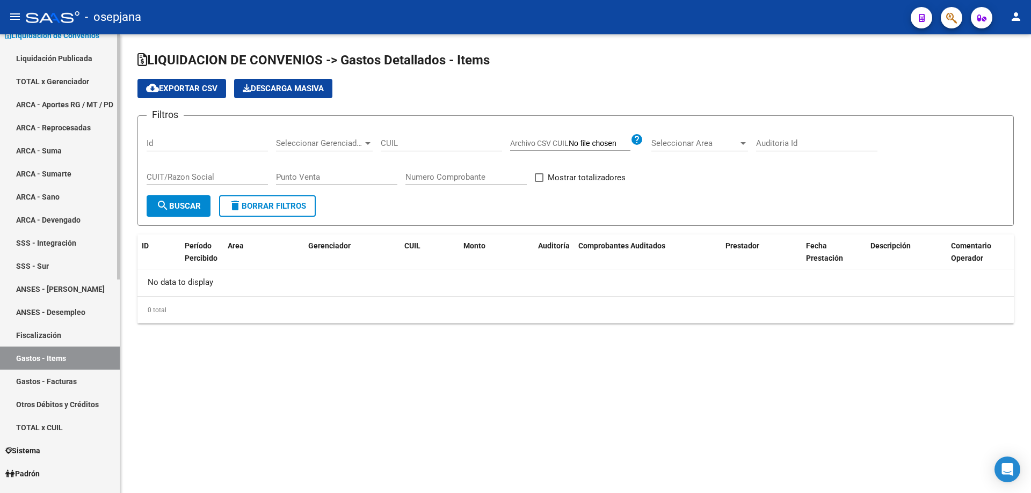
click at [60, 381] on link "Gastos - Facturas" at bounding box center [60, 381] width 120 height 23
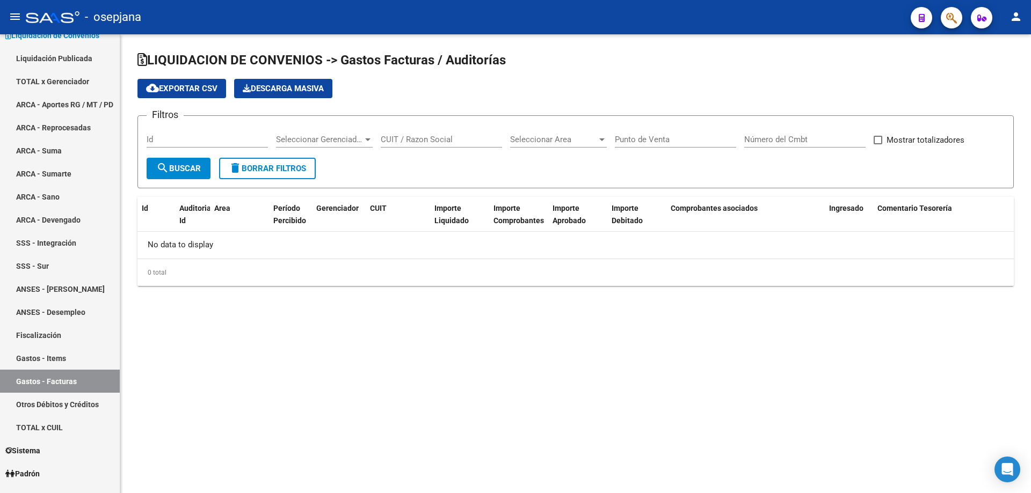
checkbox input "true"
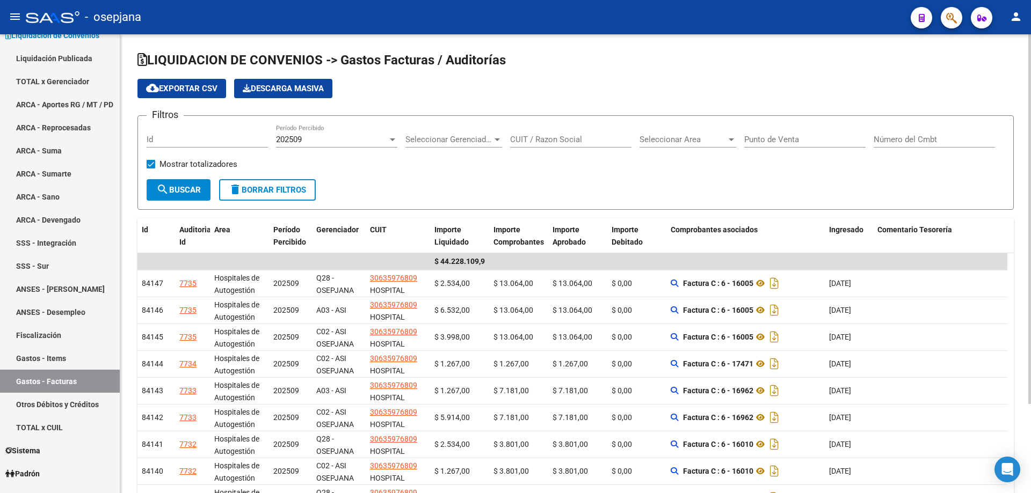
click at [566, 143] on input "CUIT / Razon Social" at bounding box center [570, 140] width 121 height 10
click at [442, 142] on span "Seleccionar Gerenciador" at bounding box center [448, 140] width 87 height 10
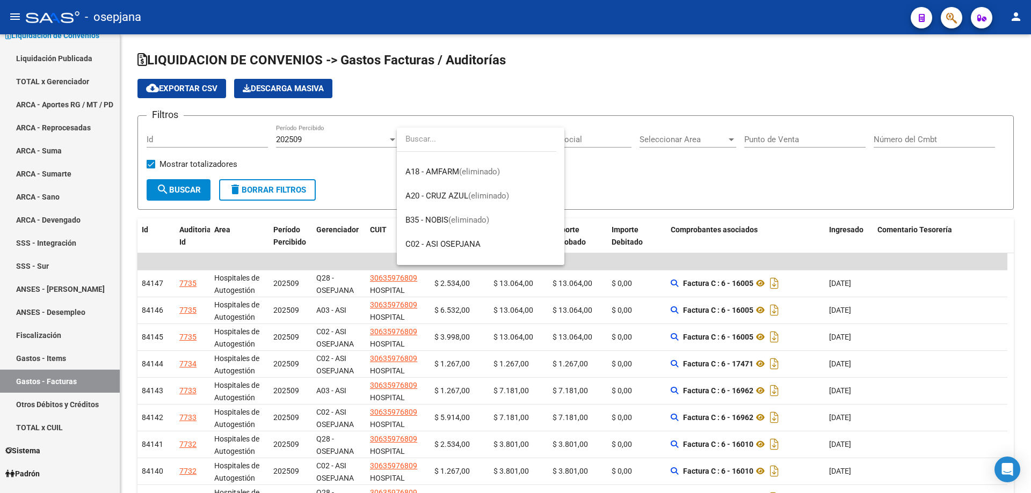
scroll to position [322, 0]
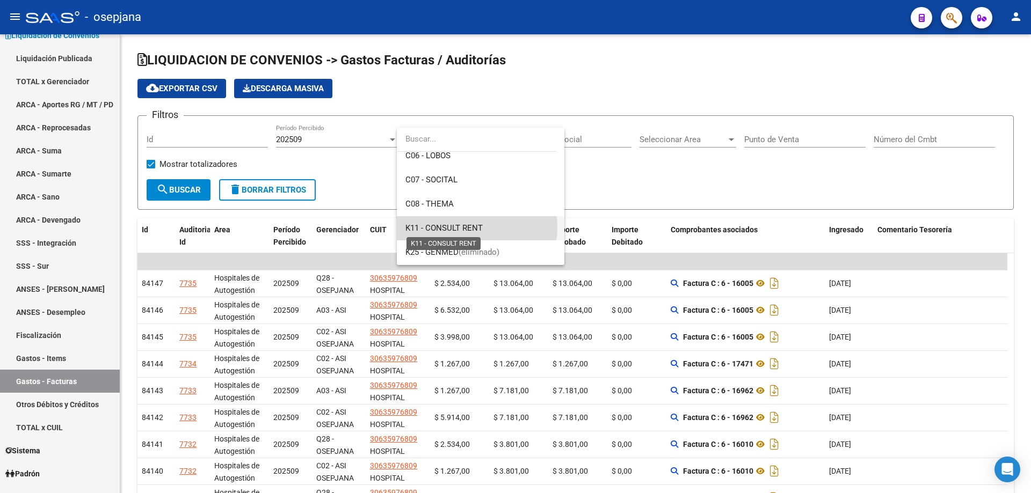
click at [470, 228] on span "K11 - CONSULT RENT" at bounding box center [443, 228] width 77 height 10
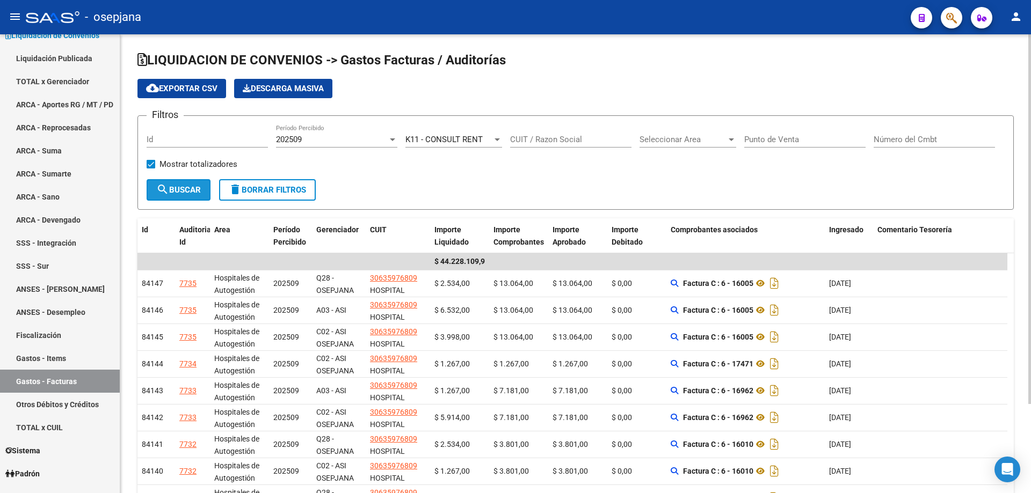
click at [186, 189] on span "search Buscar" at bounding box center [178, 190] width 45 height 10
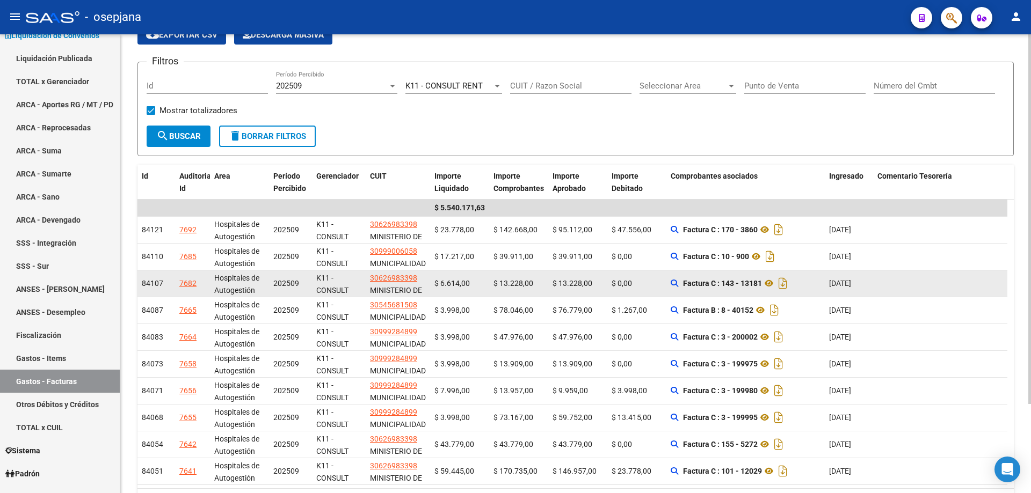
scroll to position [107, 0]
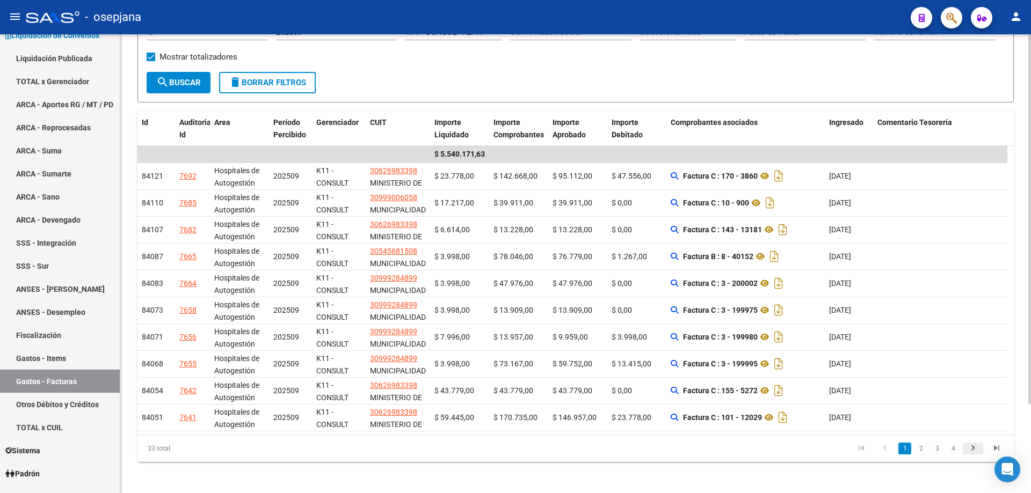
click at [976, 446] on icon "go to next page" at bounding box center [973, 450] width 14 height 13
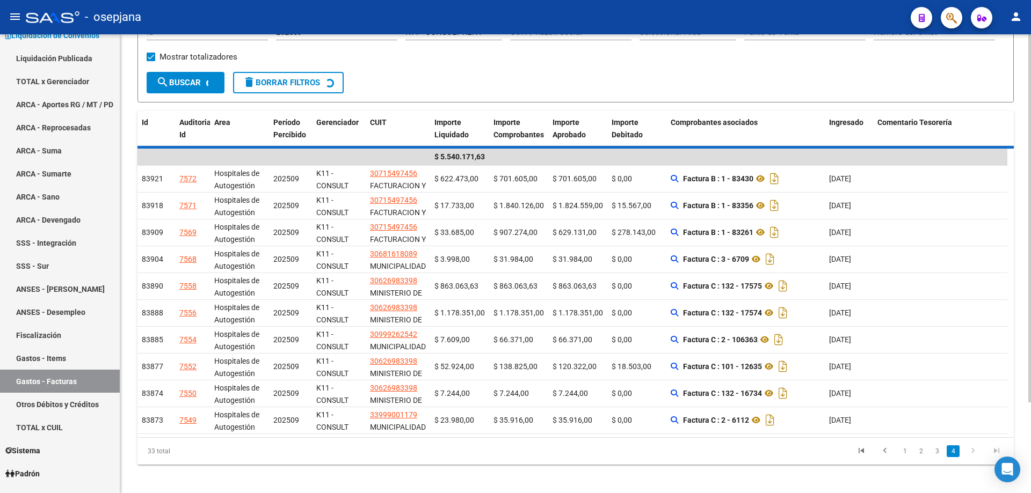
scroll to position [0, 0]
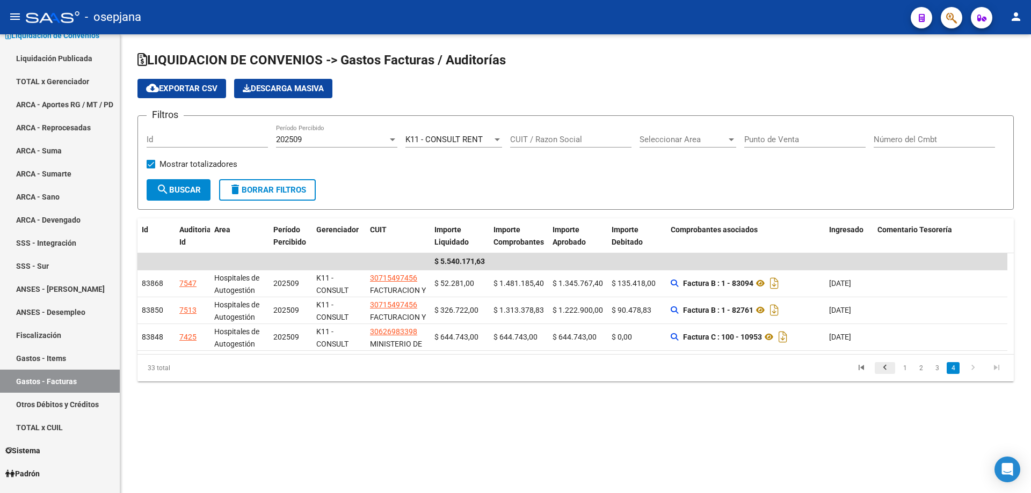
click at [889, 367] on icon "go to previous page" at bounding box center [885, 369] width 14 height 13
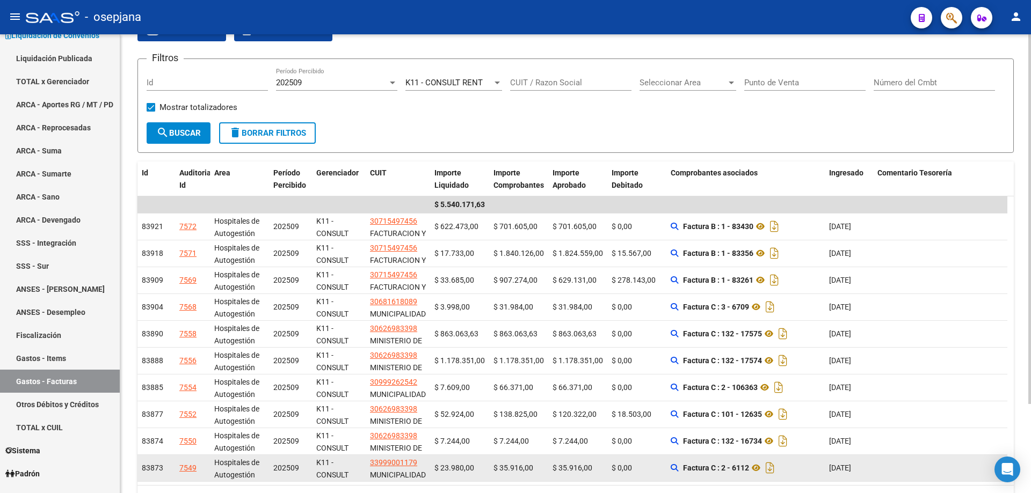
scroll to position [111, 0]
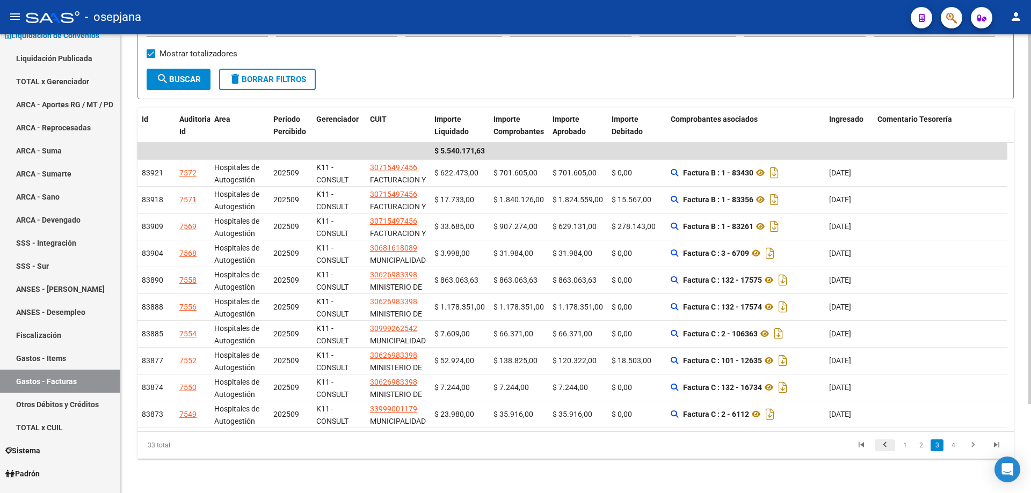
click at [884, 445] on icon "go to previous page" at bounding box center [885, 446] width 14 height 13
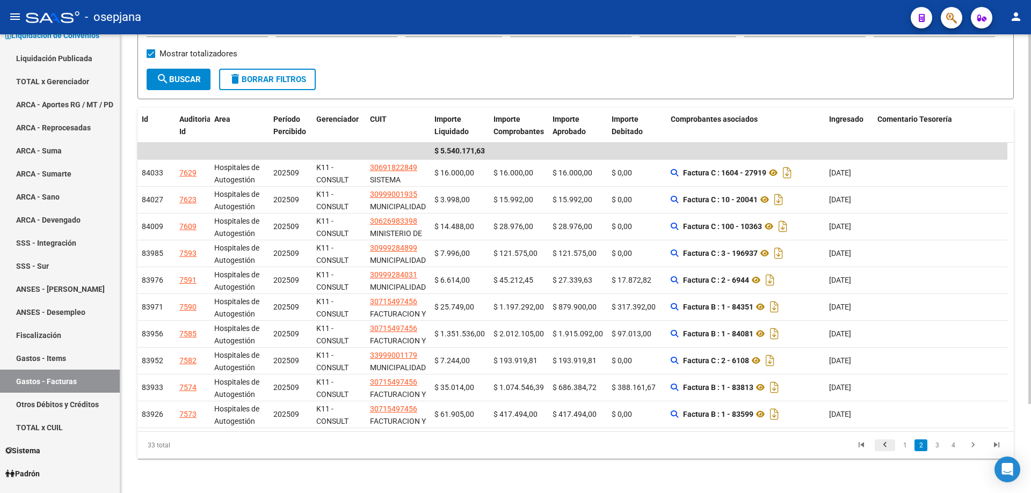
click at [884, 445] on icon "go to previous page" at bounding box center [885, 446] width 14 height 13
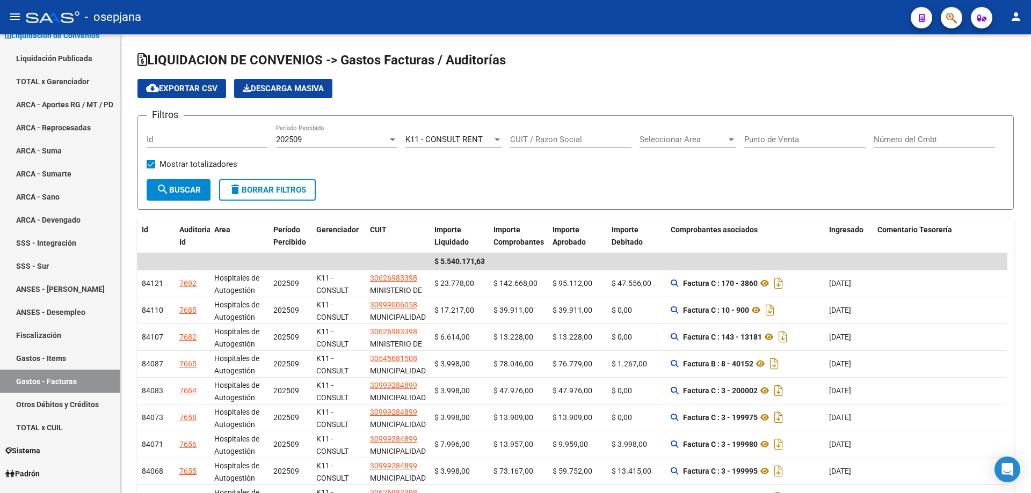
click at [949, 24] on icon "button" at bounding box center [951, 18] width 11 height 12
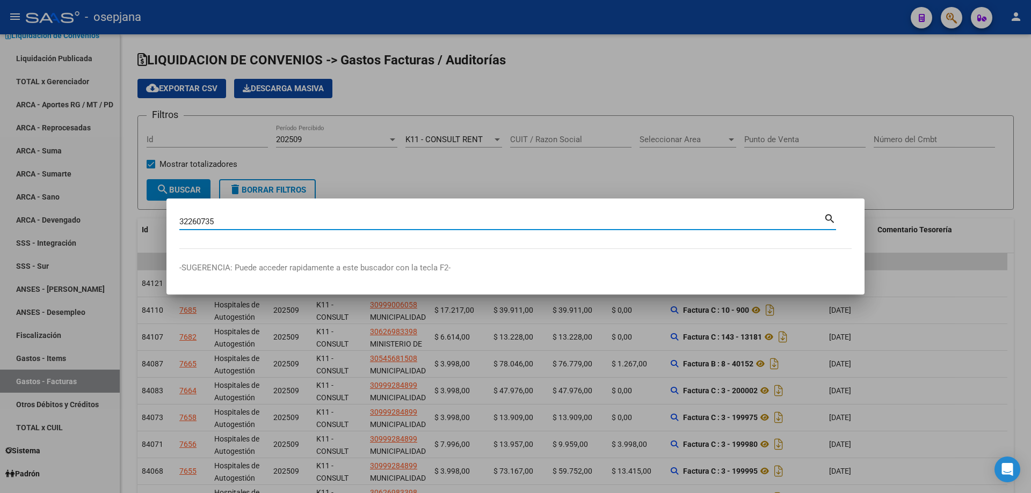
type input "32260735"
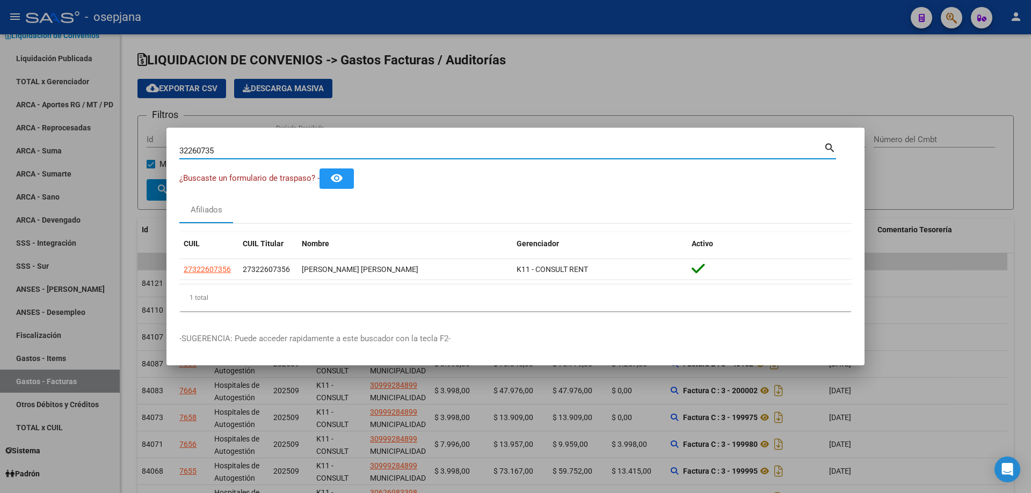
click at [476, 85] on div at bounding box center [515, 246] width 1031 height 493
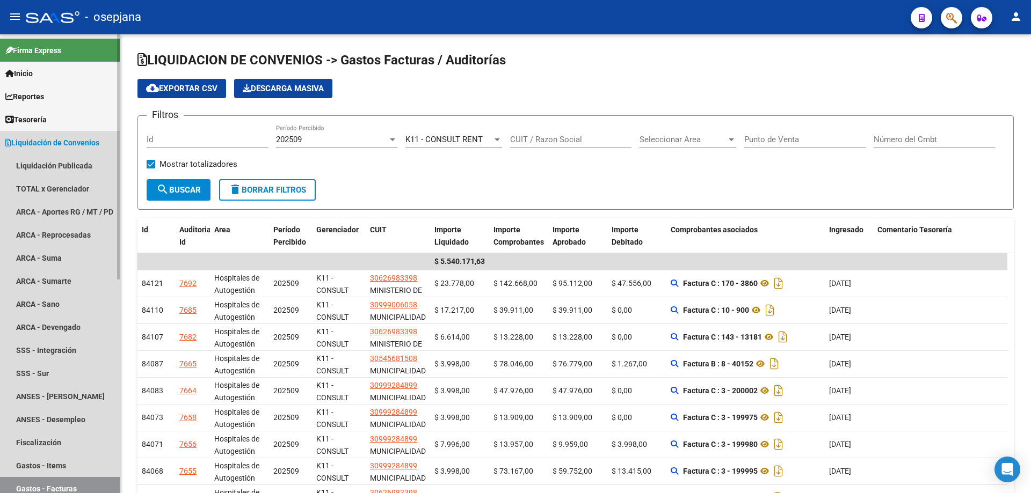
click at [47, 142] on span "Liquidación de Convenios" at bounding box center [52, 143] width 94 height 12
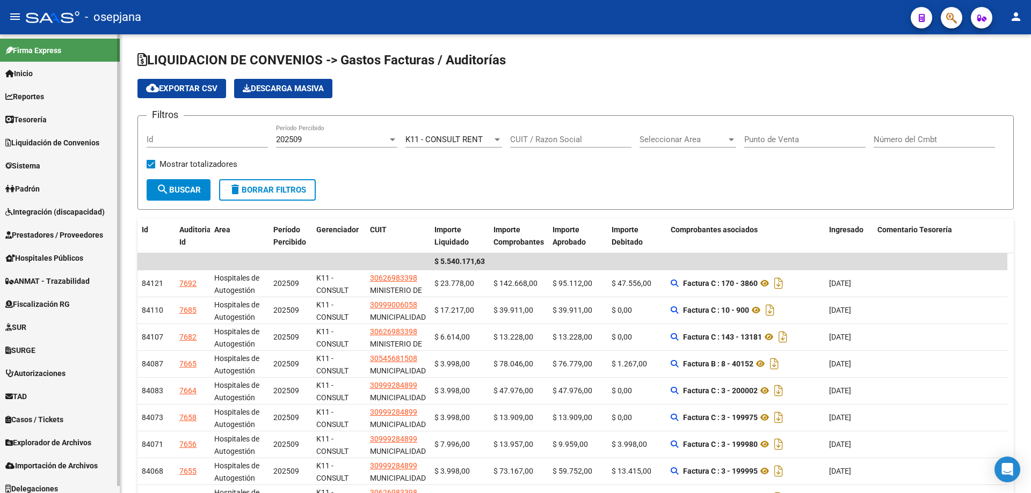
click at [53, 118] on link "Tesorería" at bounding box center [60, 119] width 120 height 23
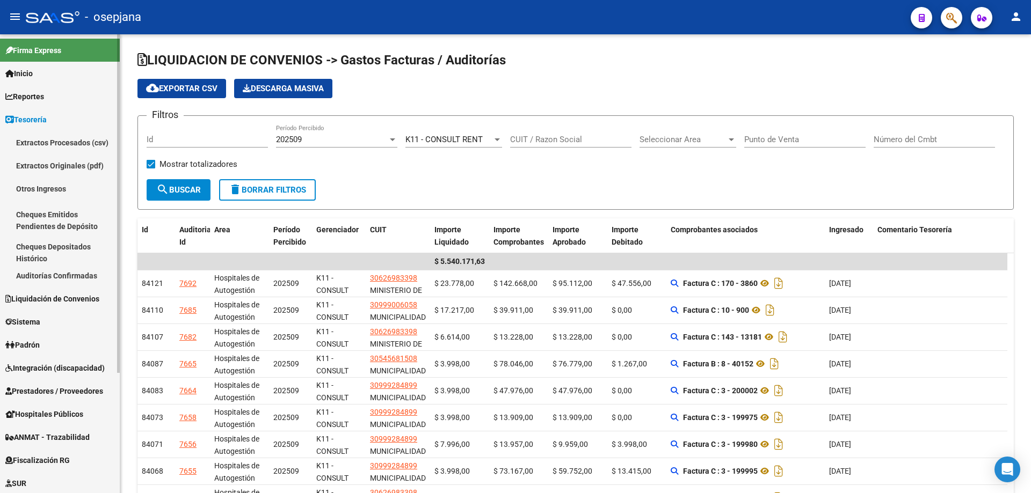
click at [47, 118] on span "Tesorería" at bounding box center [25, 120] width 41 height 12
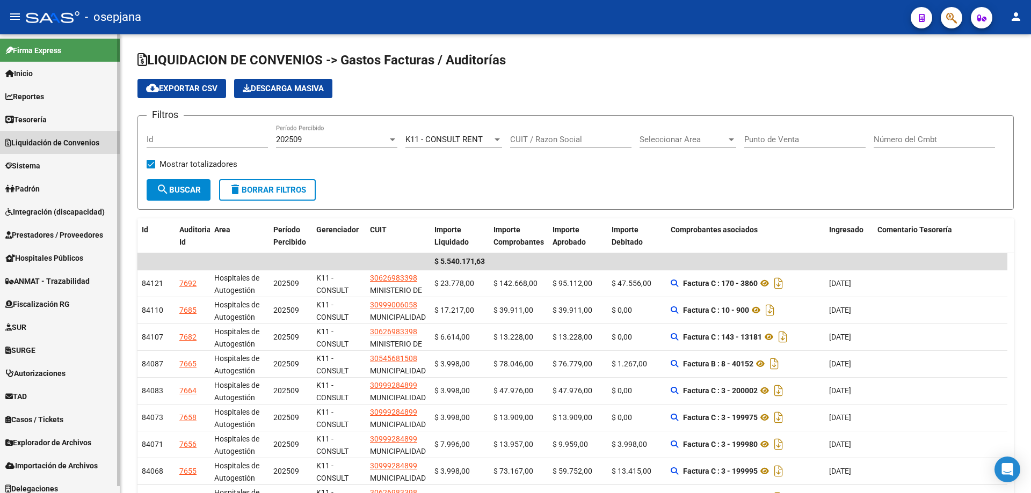
click at [55, 145] on span "Liquidación de Convenios" at bounding box center [52, 143] width 94 height 12
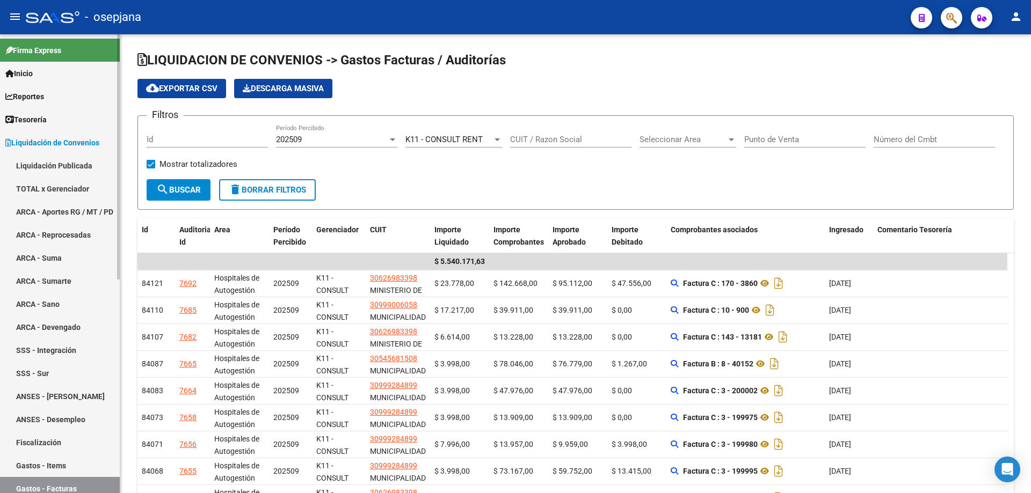
click at [47, 119] on span "Tesorería" at bounding box center [25, 120] width 41 height 12
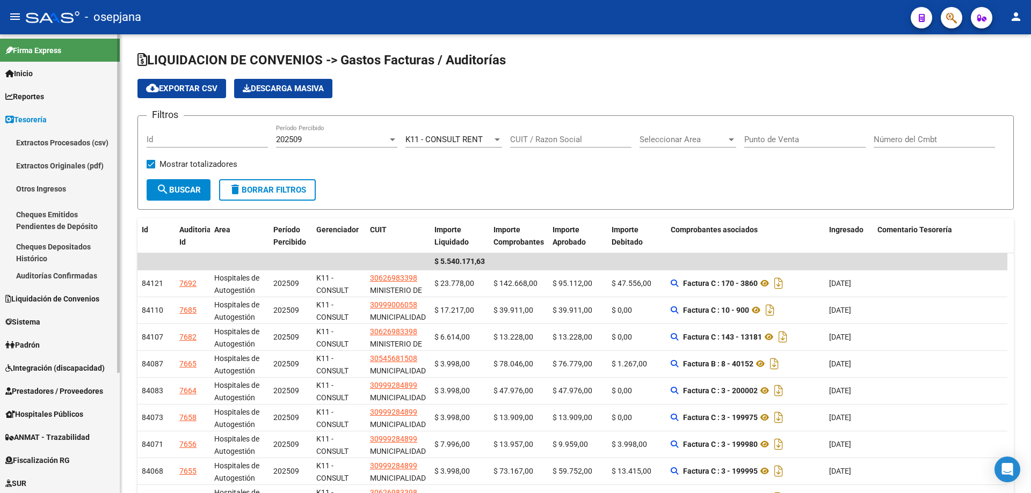
click at [60, 275] on link "Auditorías Confirmadas" at bounding box center [60, 275] width 120 height 23
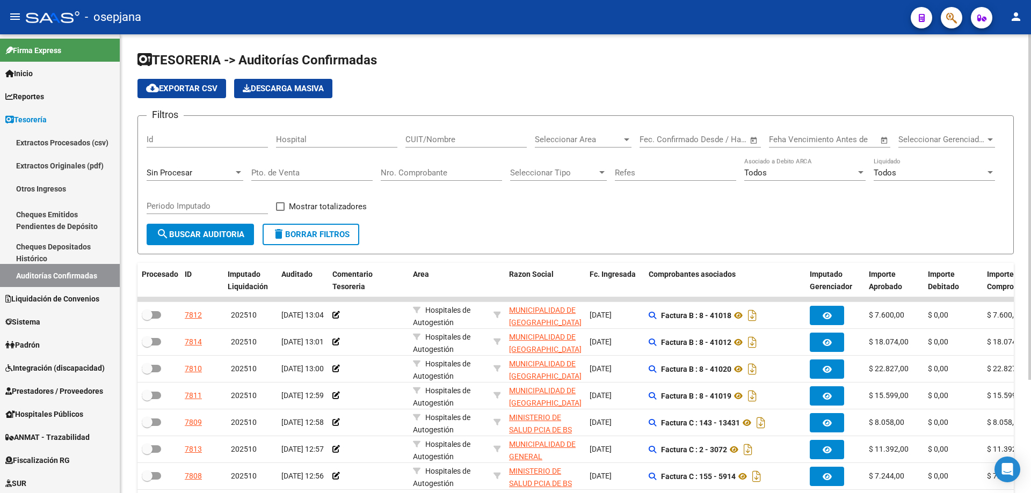
click at [426, 171] on input "Nro. Comprobante" at bounding box center [441, 173] width 121 height 10
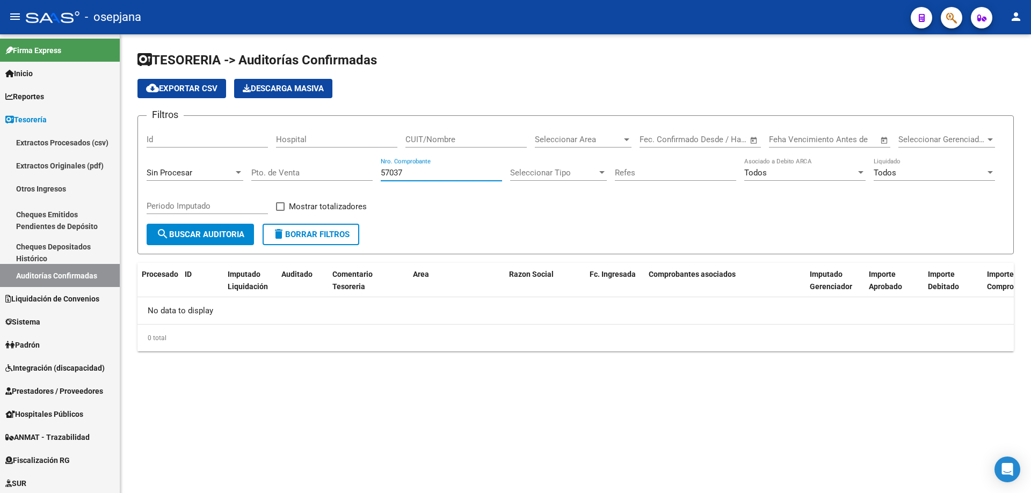
type input "57037"
drag, startPoint x: 448, startPoint y: 174, endPoint x: 355, endPoint y: 170, distance: 93.0
click at [355, 170] on div "Filtros Id Hospital CUIT/Nombre Seleccionar Area Seleccionar Area Fecha inicio …" at bounding box center [576, 174] width 858 height 99
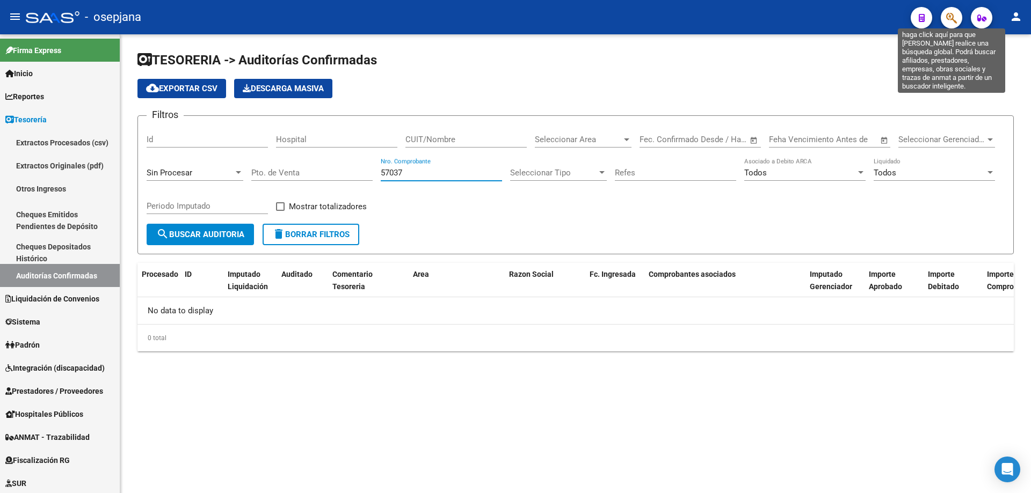
click at [953, 19] on icon "button" at bounding box center [951, 18] width 11 height 12
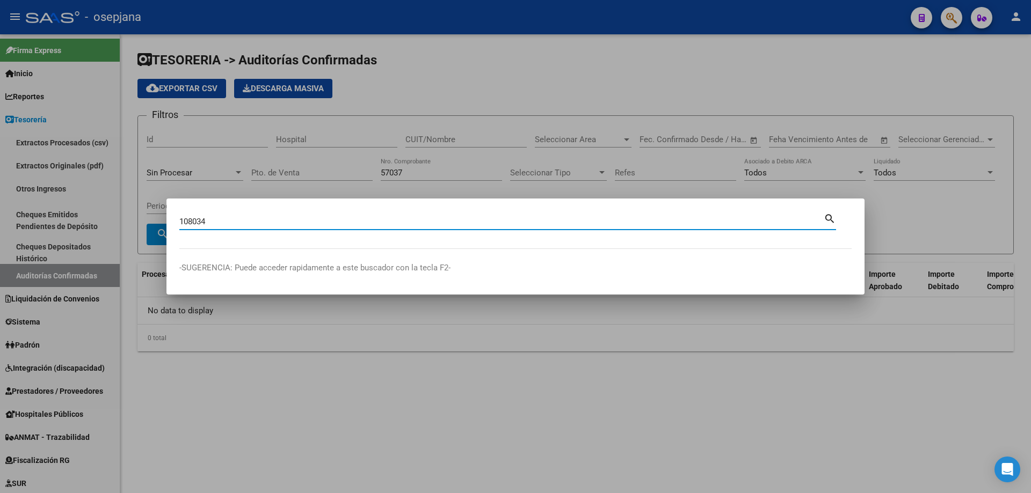
type input "108034"
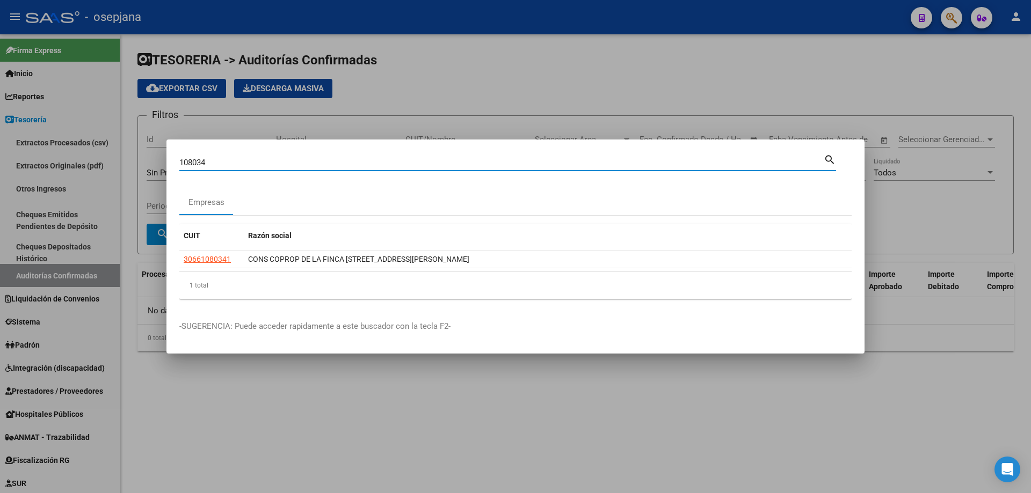
click at [459, 401] on div at bounding box center [515, 246] width 1031 height 493
